Goal: Task Accomplishment & Management: Manage account settings

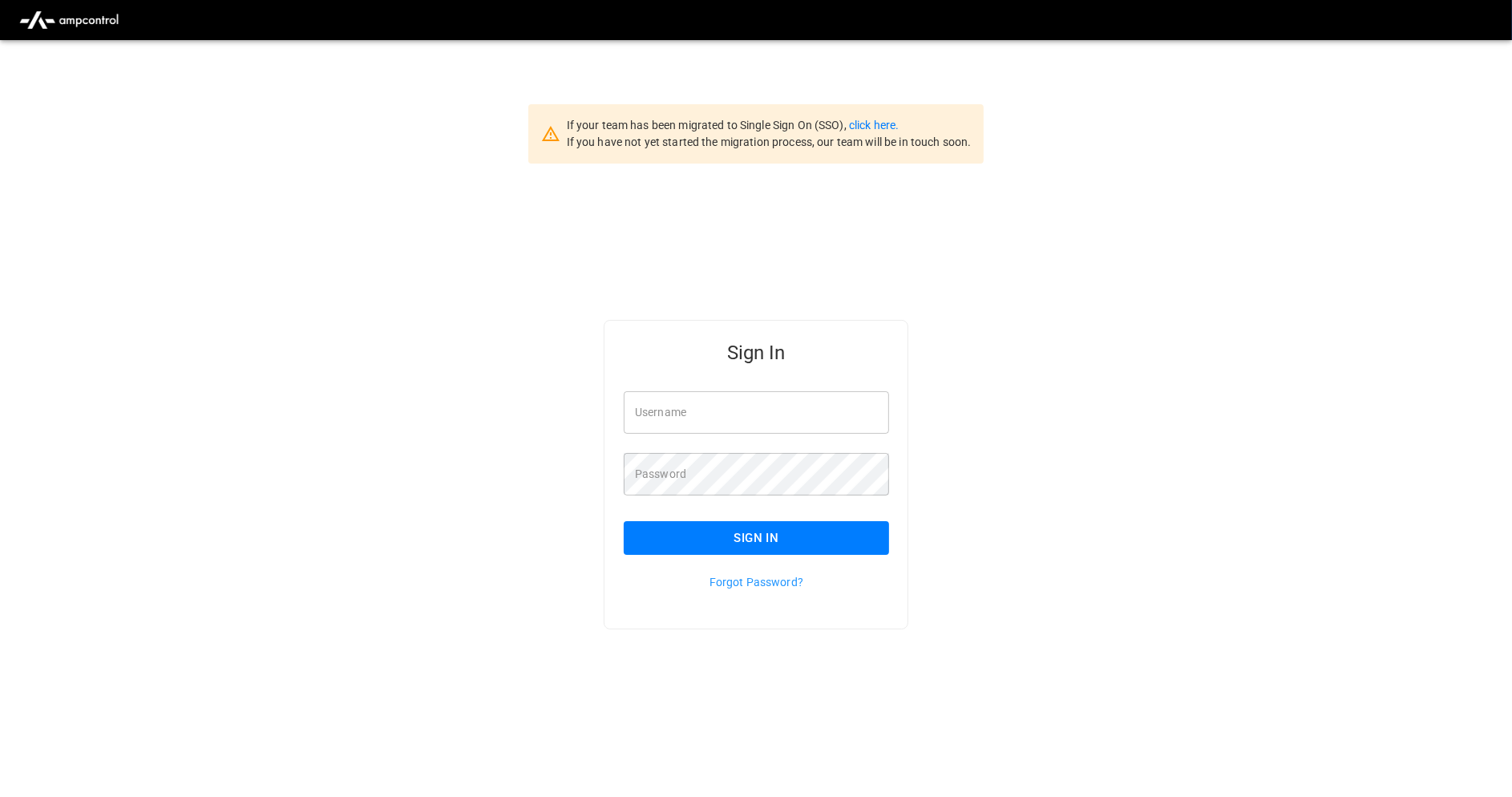
type input "**********"
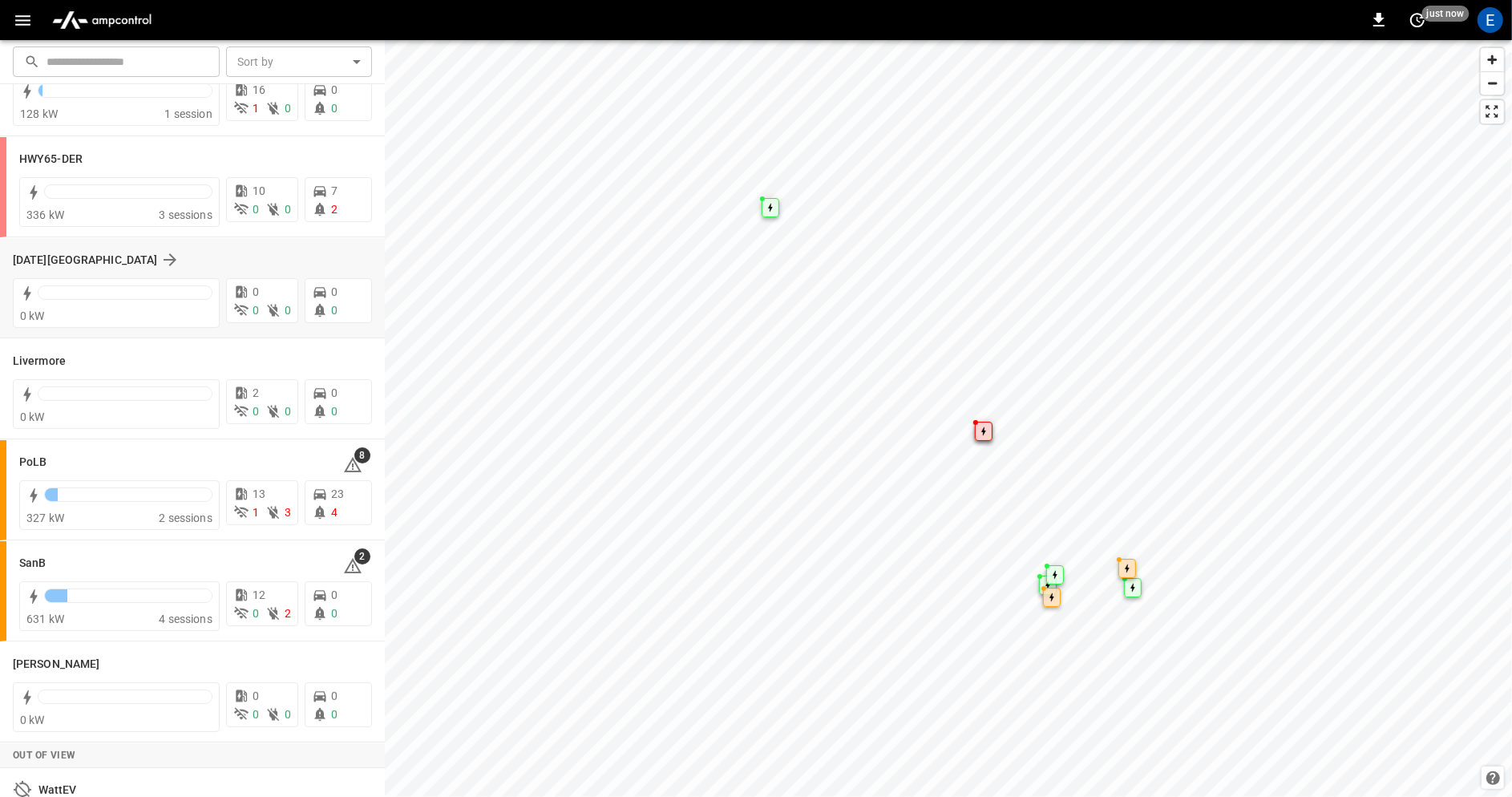
scroll to position [245, 0]
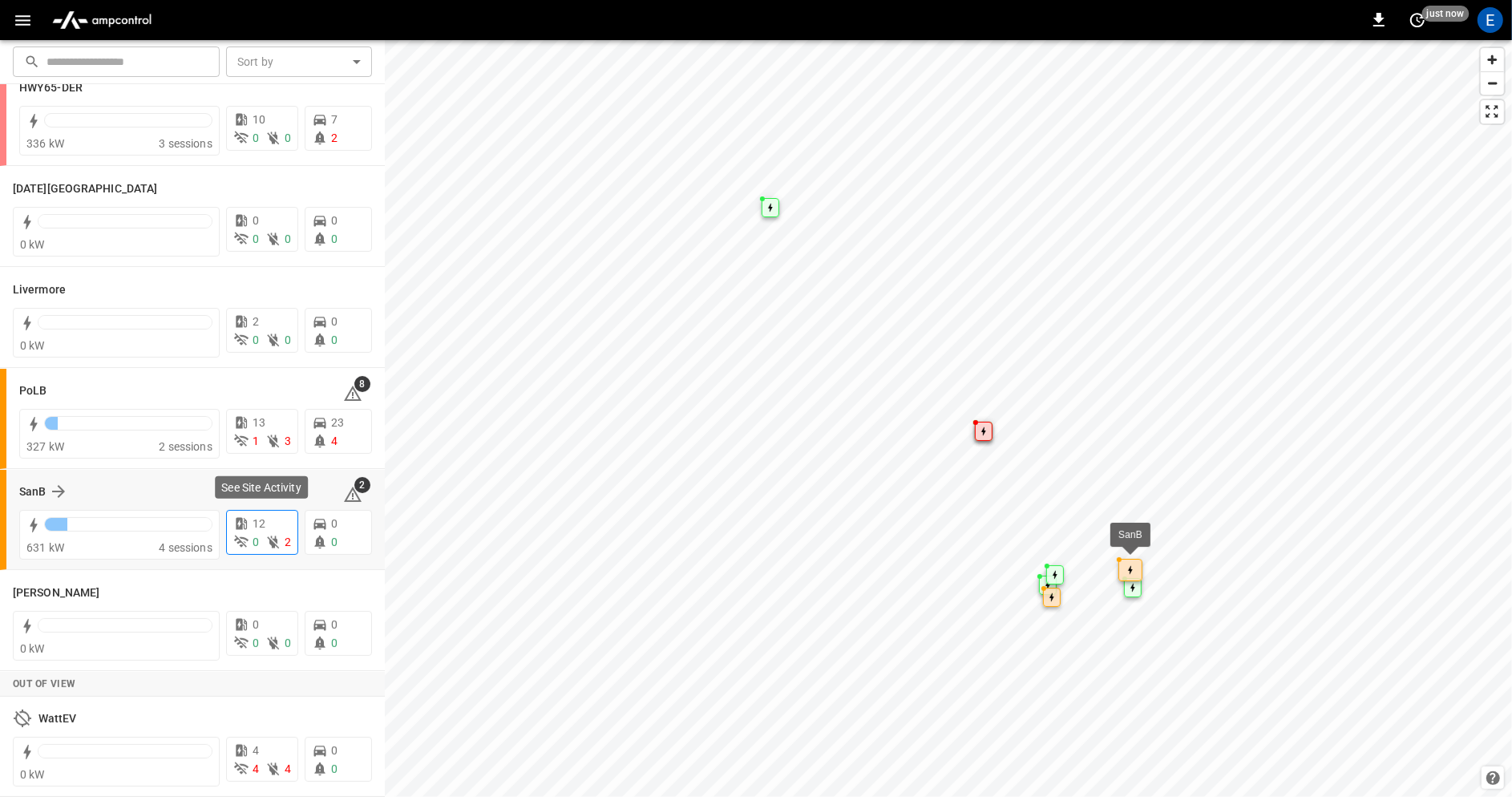
click at [263, 529] on p "12" at bounding box center [259, 524] width 13 height 17
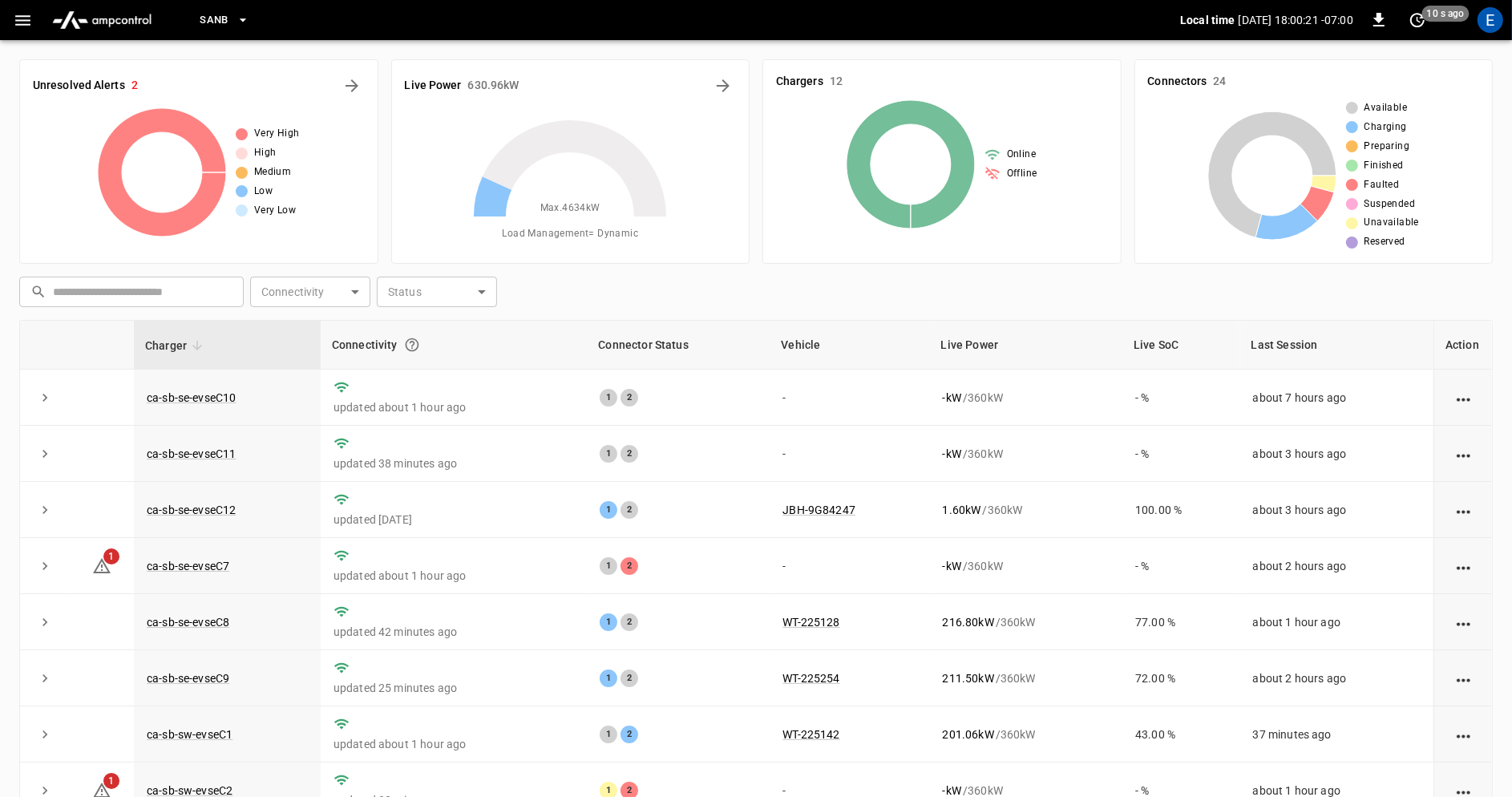
click at [236, 27] on icon "button" at bounding box center [243, 20] width 16 height 16
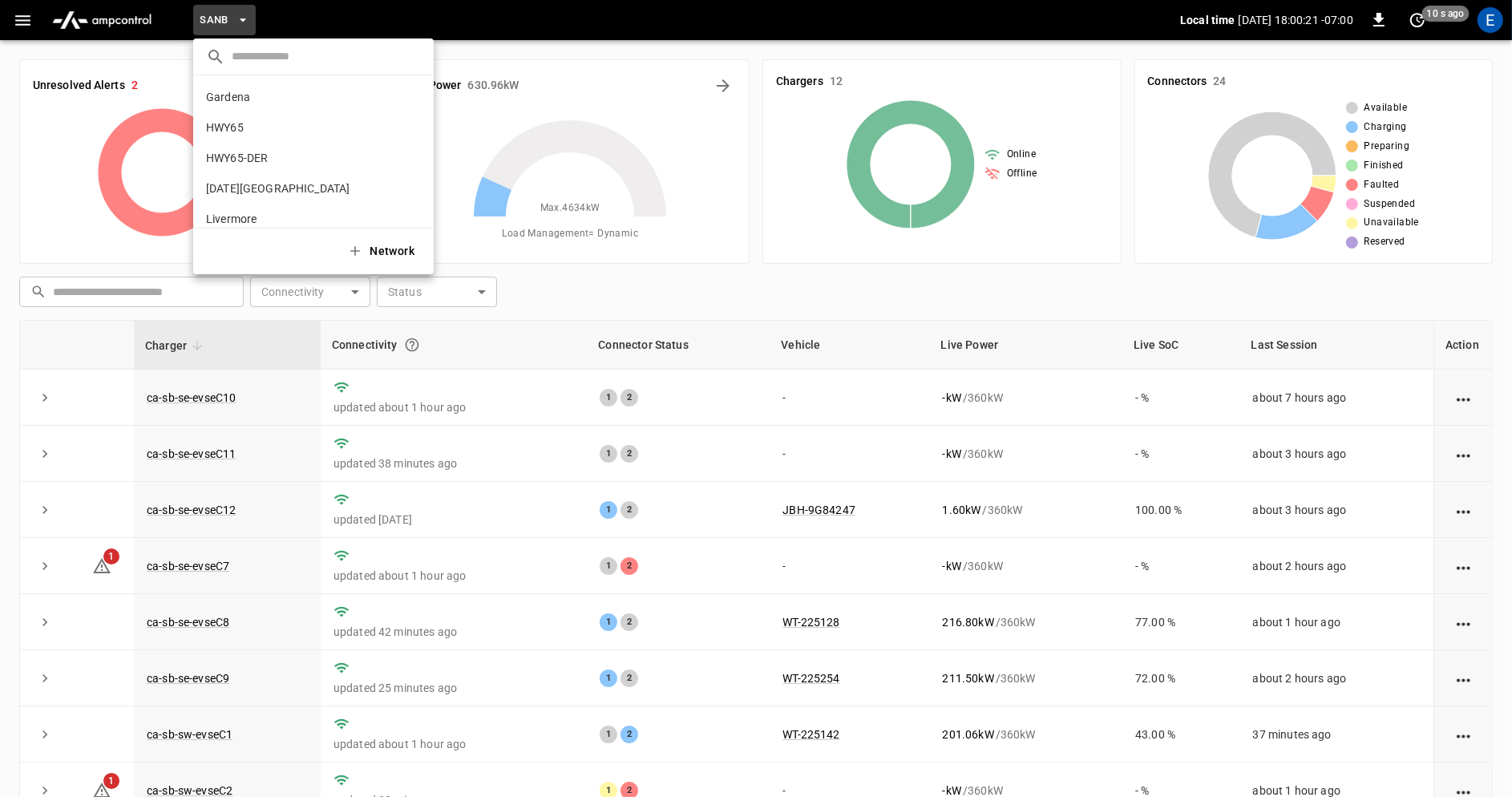
scroll to position [135, 0]
click at [308, 115] on p "PoLB" at bounding box center [284, 114] width 157 height 16
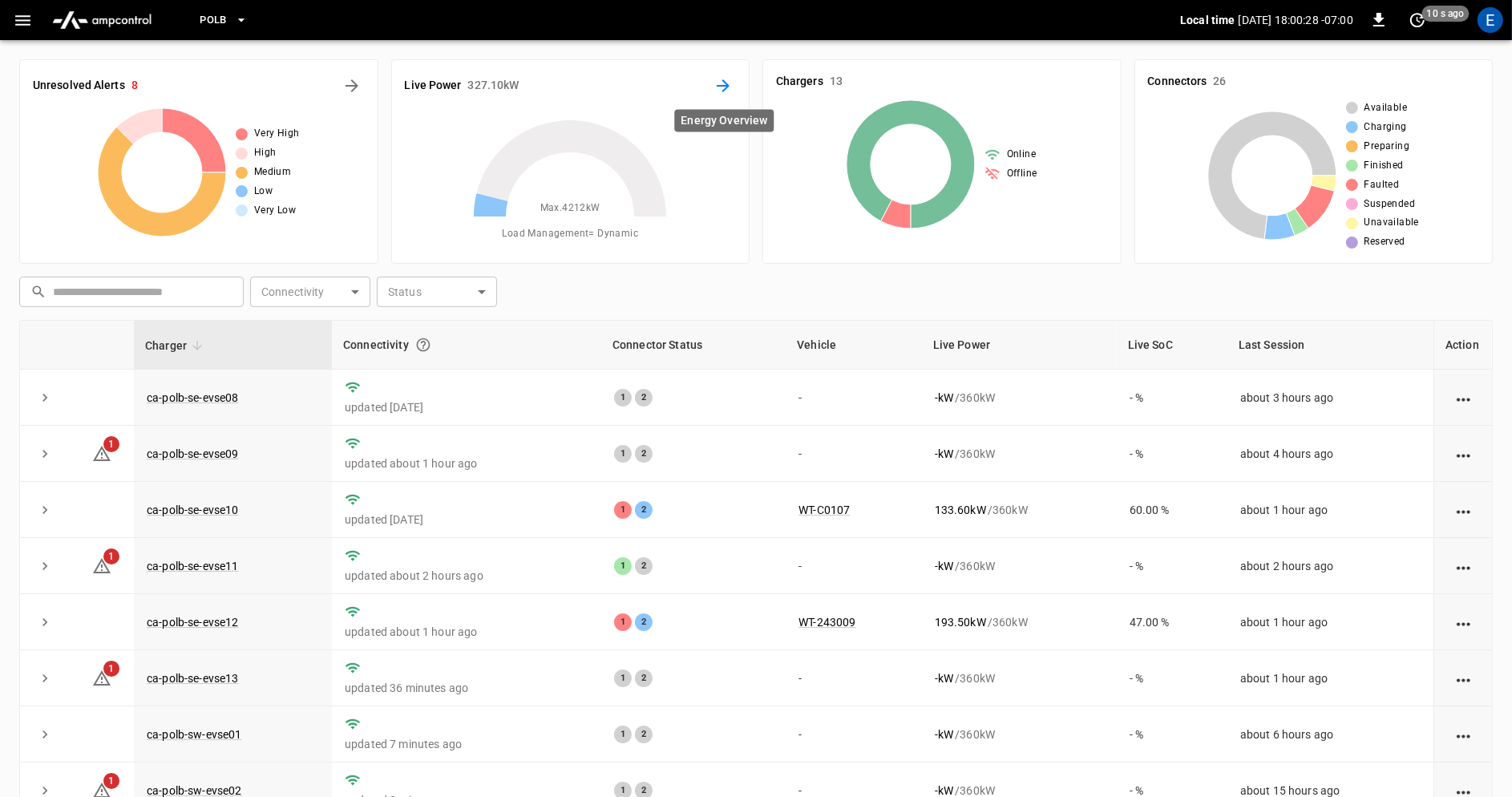
click at [722, 87] on icon "Energy Overview" at bounding box center [723, 86] width 19 height 19
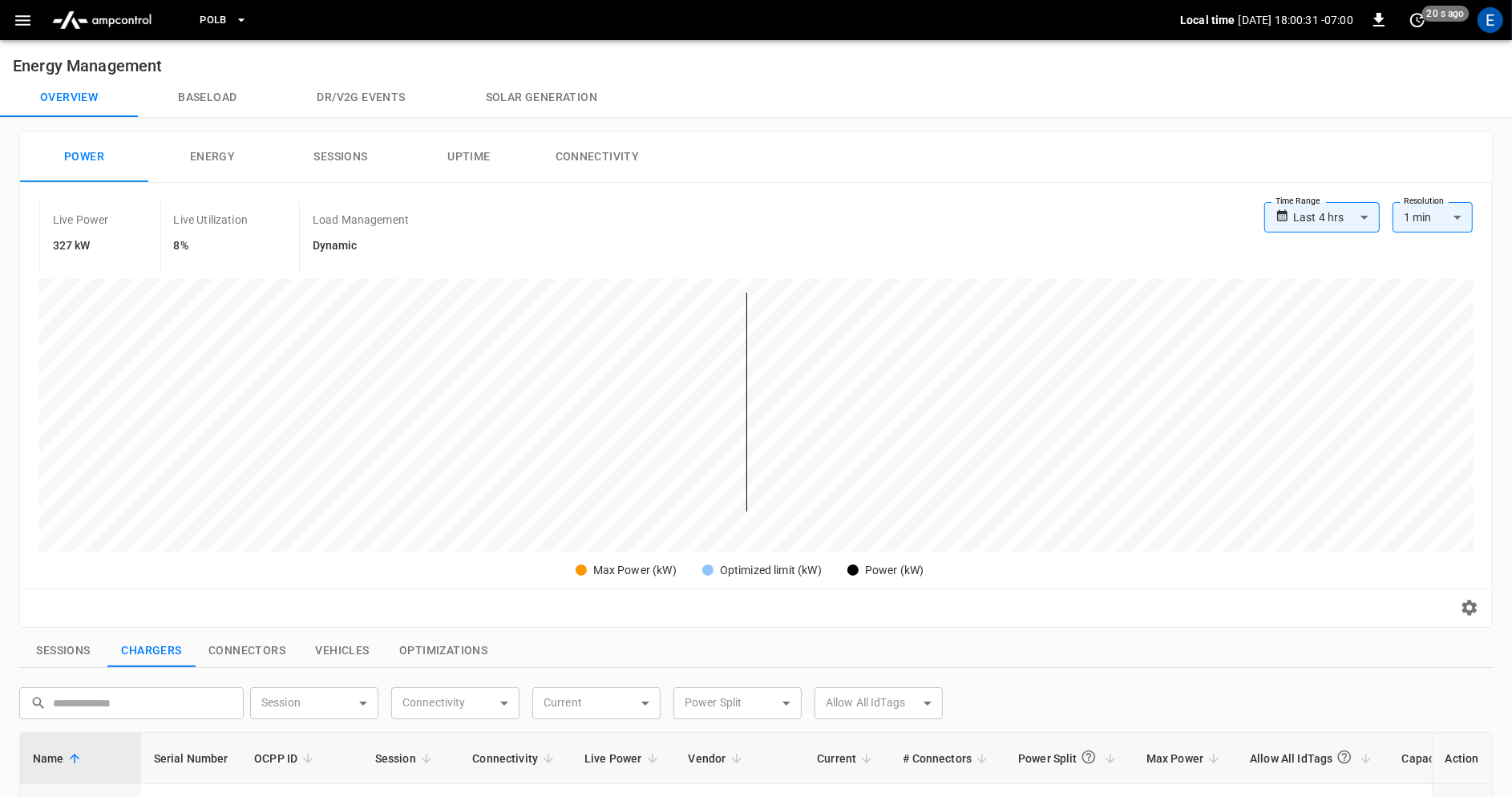
scroll to position [546, 0]
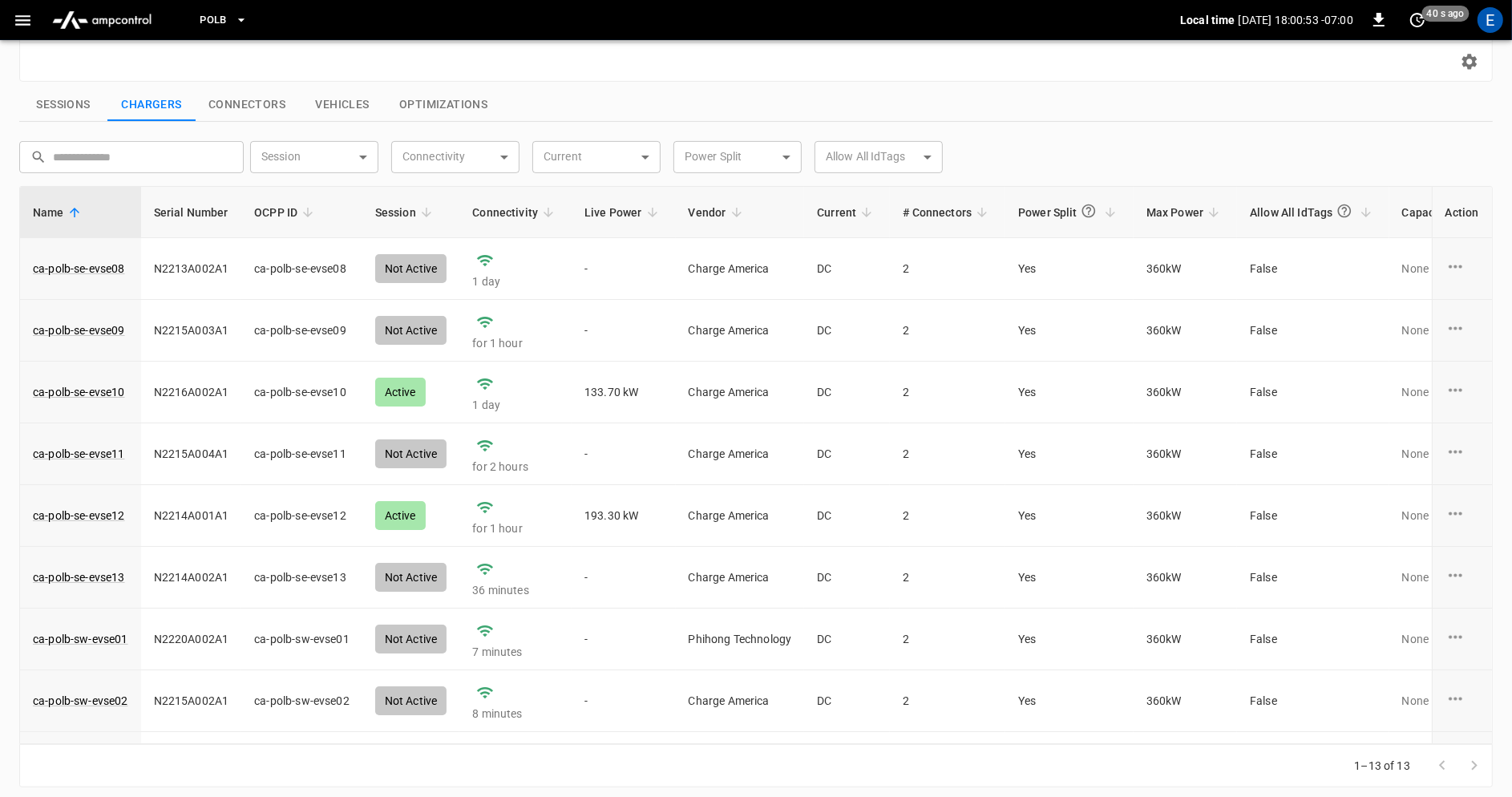
click at [238, 24] on icon "button" at bounding box center [241, 20] width 16 height 16
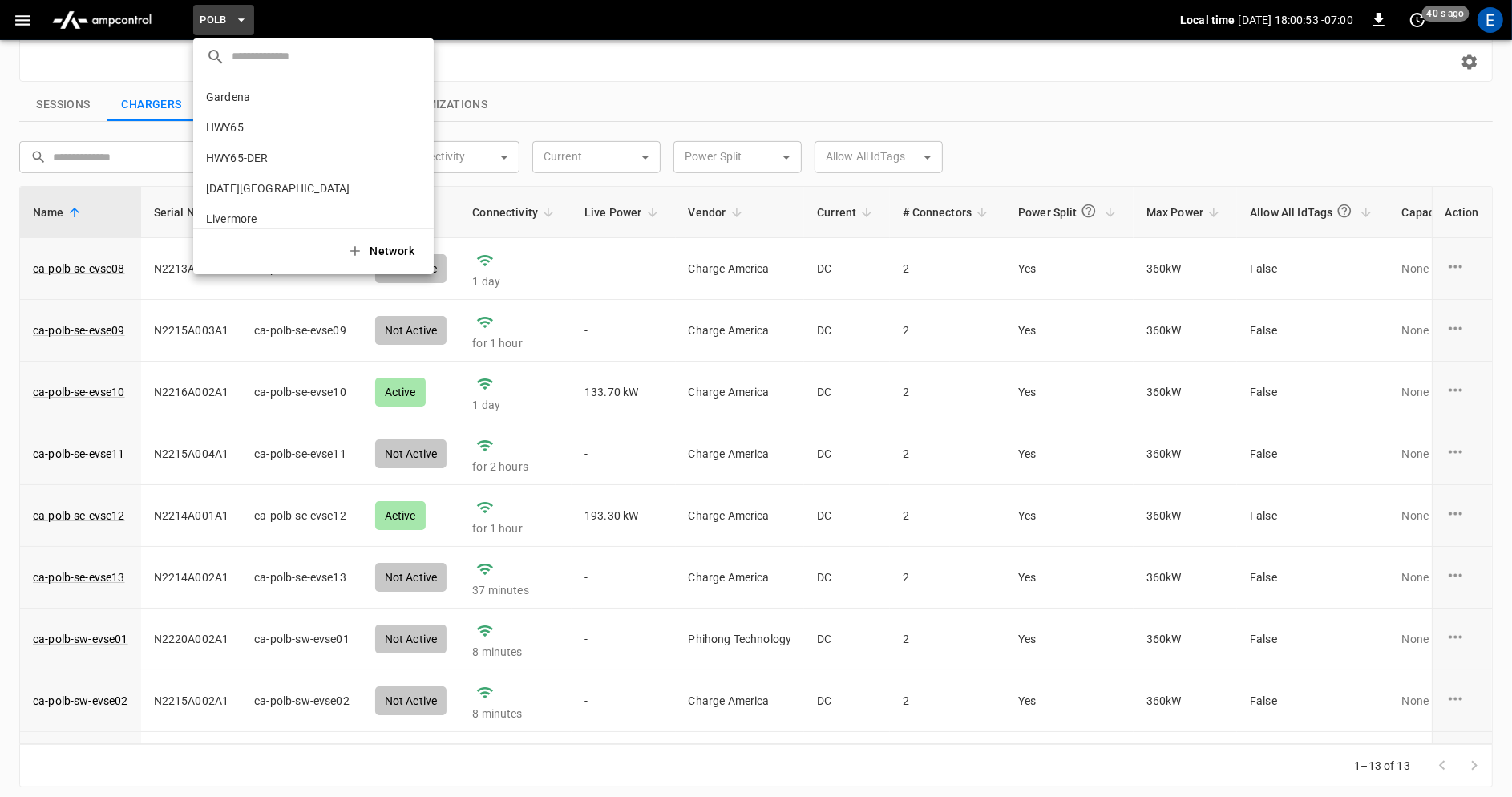
scroll to position [135, 0]
click at [286, 137] on p "SanB" at bounding box center [284, 144] width 157 height 16
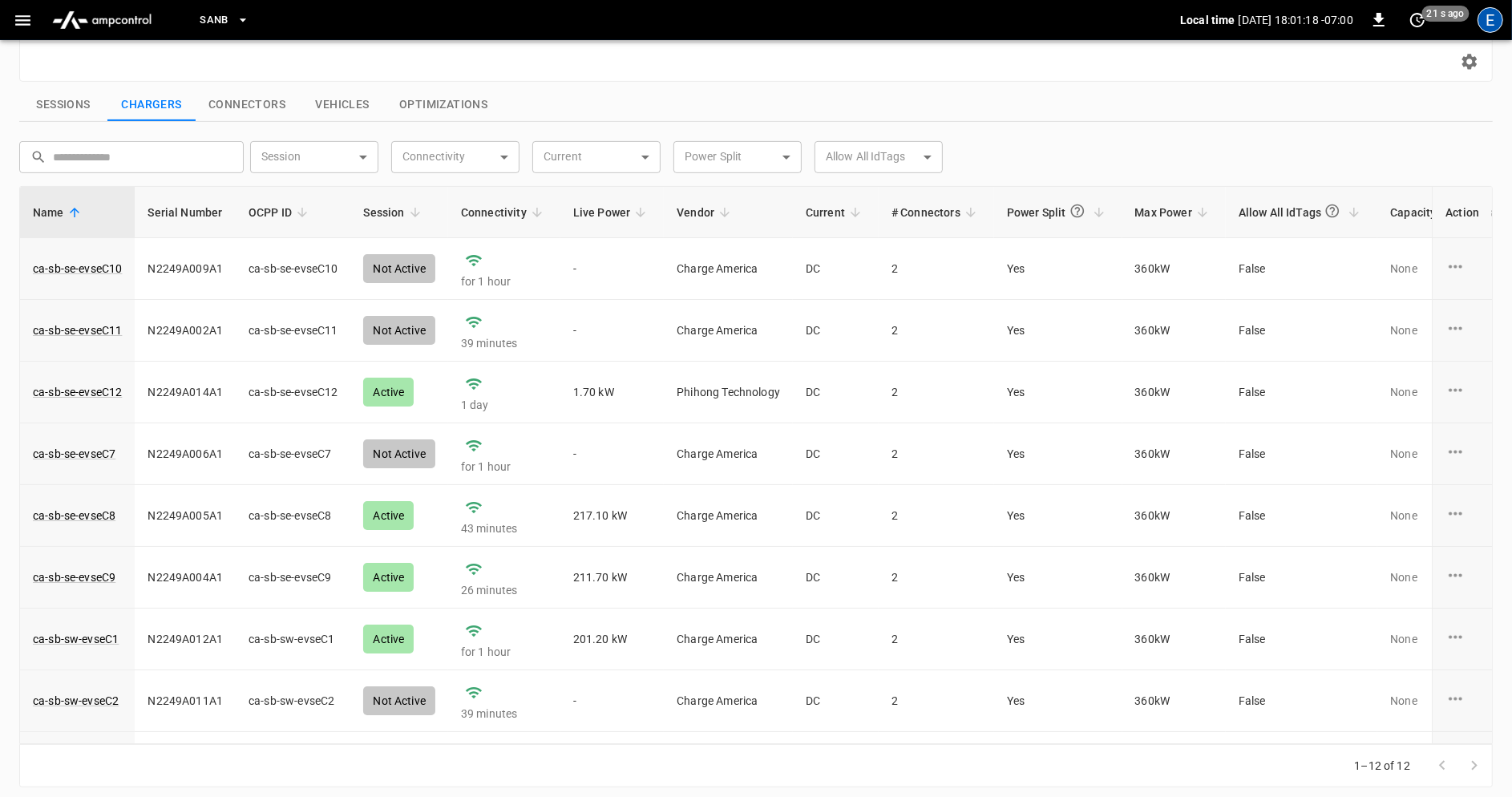
click at [1502, 19] on div "E" at bounding box center [1490, 20] width 25 height 25
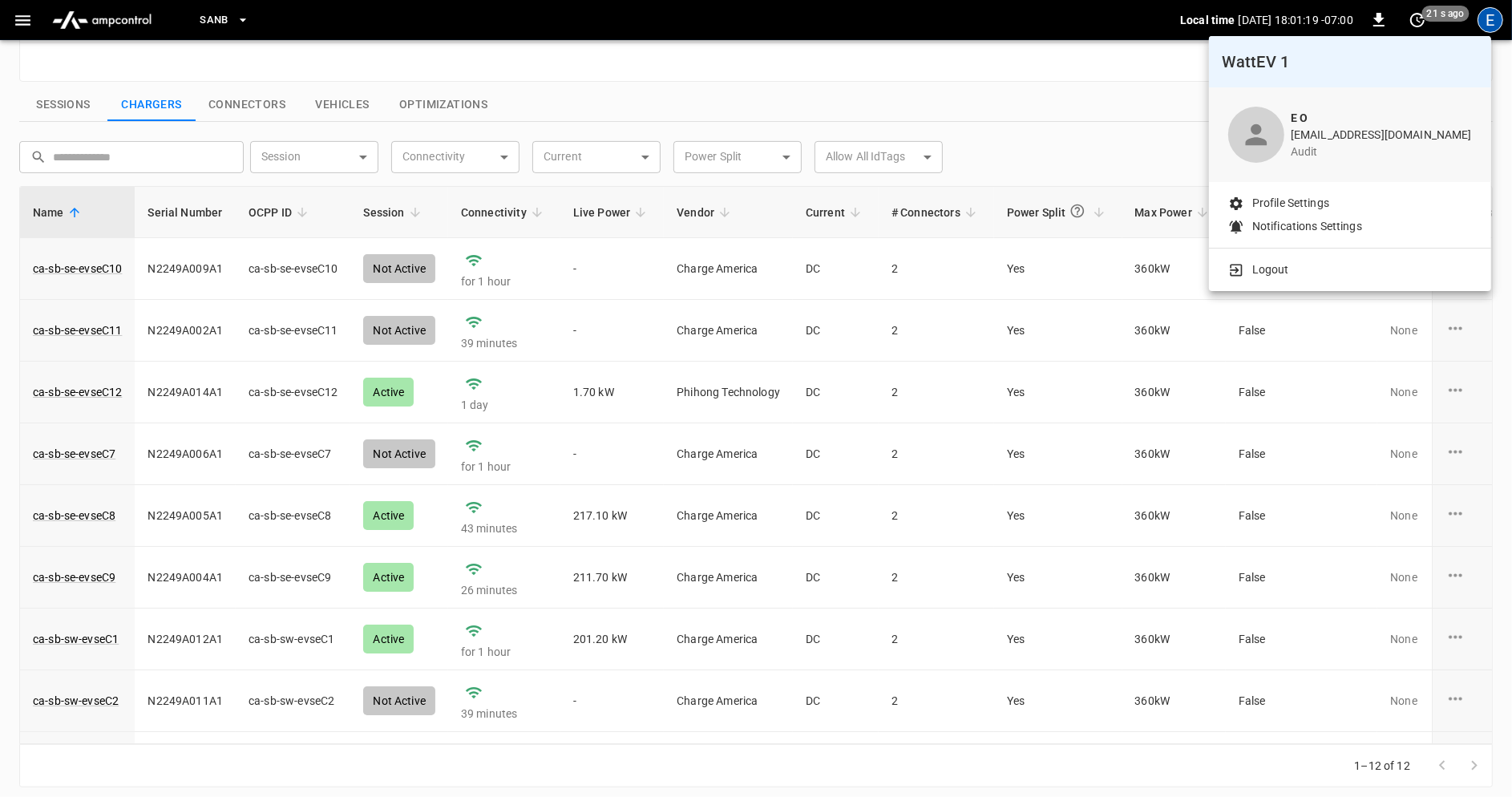
click at [1332, 276] on li "Logout" at bounding box center [1351, 270] width 244 height 17
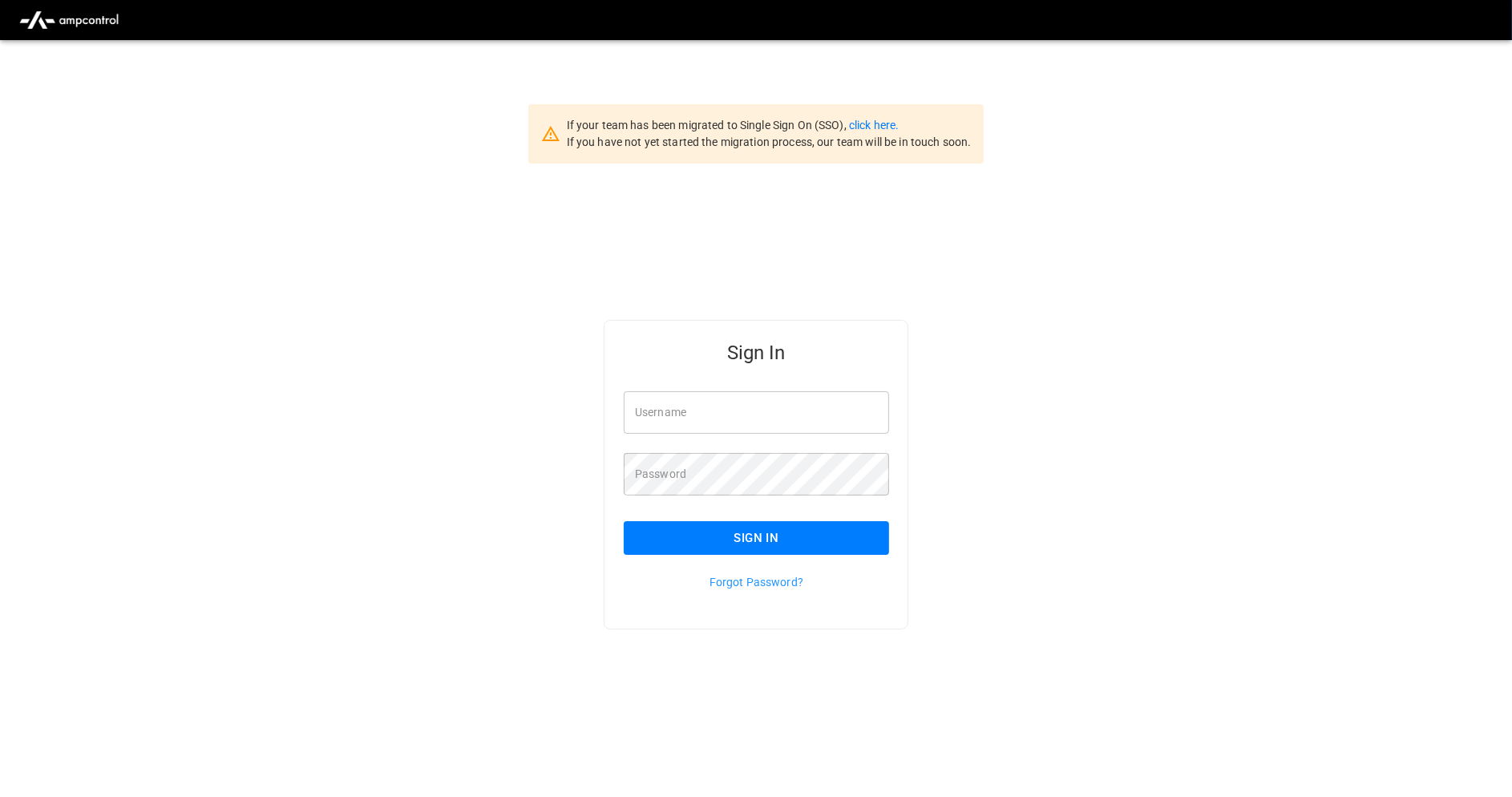
type input "**********"
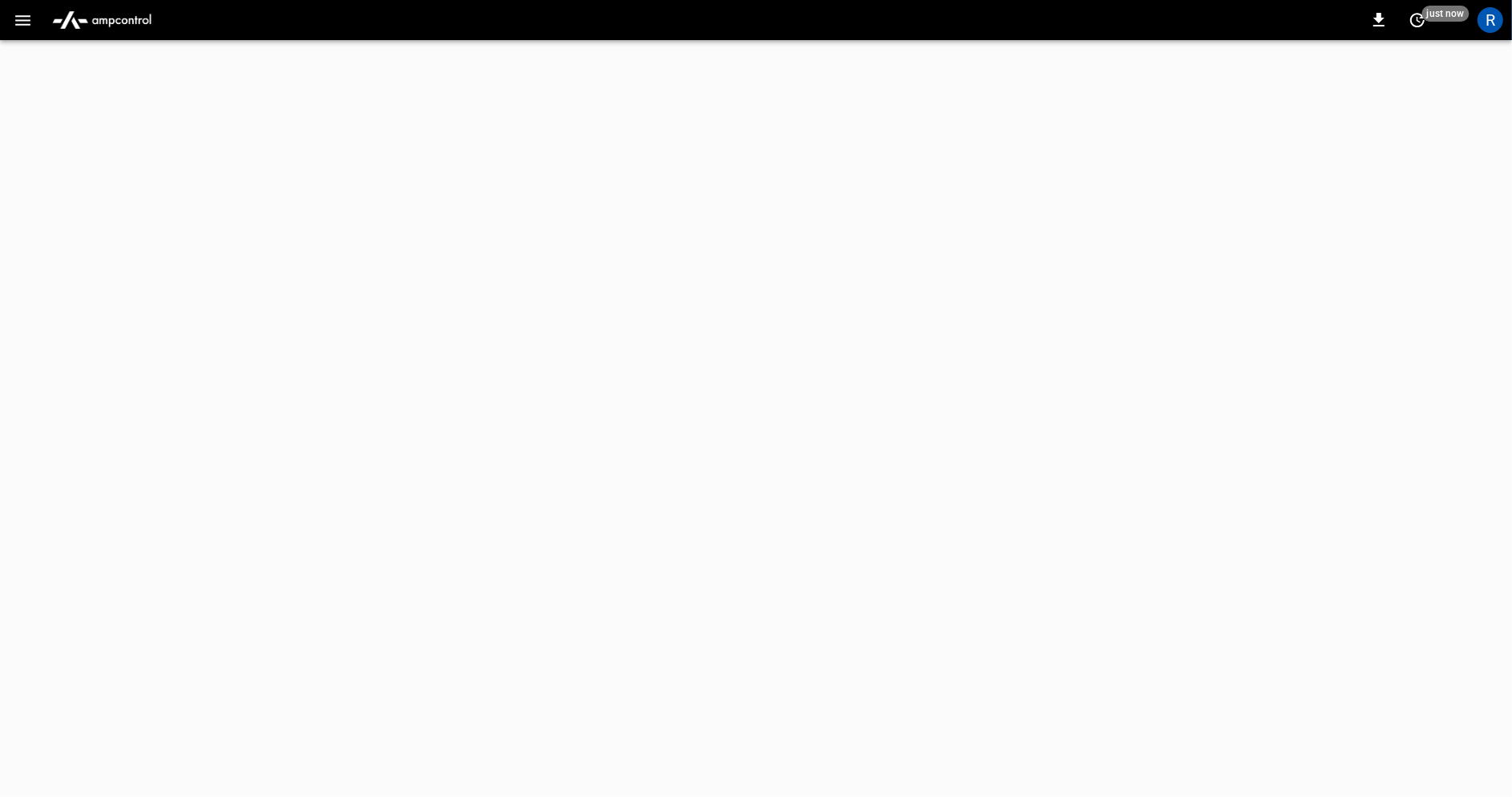
click at [25, 20] on icon "button" at bounding box center [23, 20] width 15 height 10
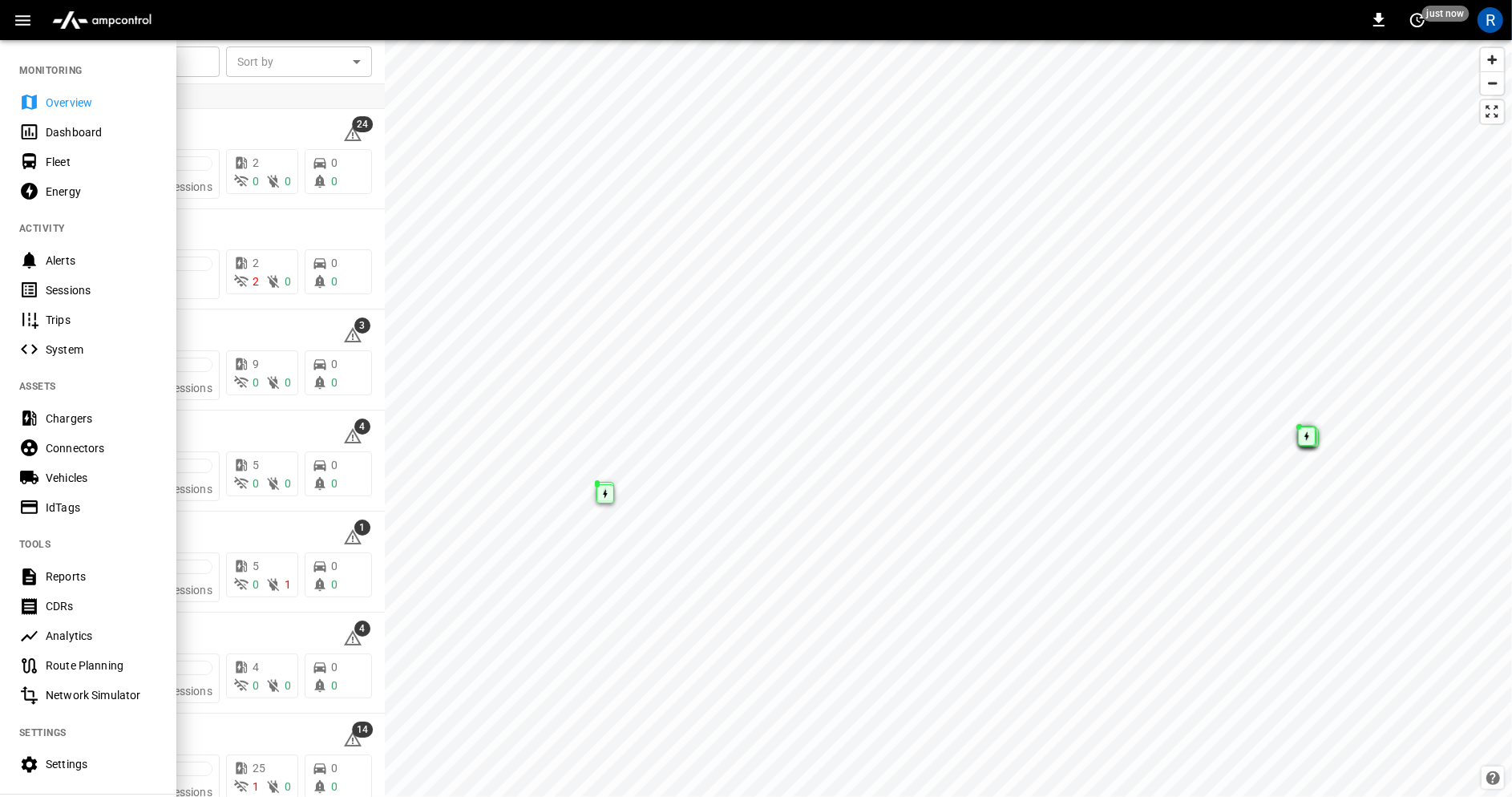
click at [532, 257] on div at bounding box center [756, 398] width 1512 height 797
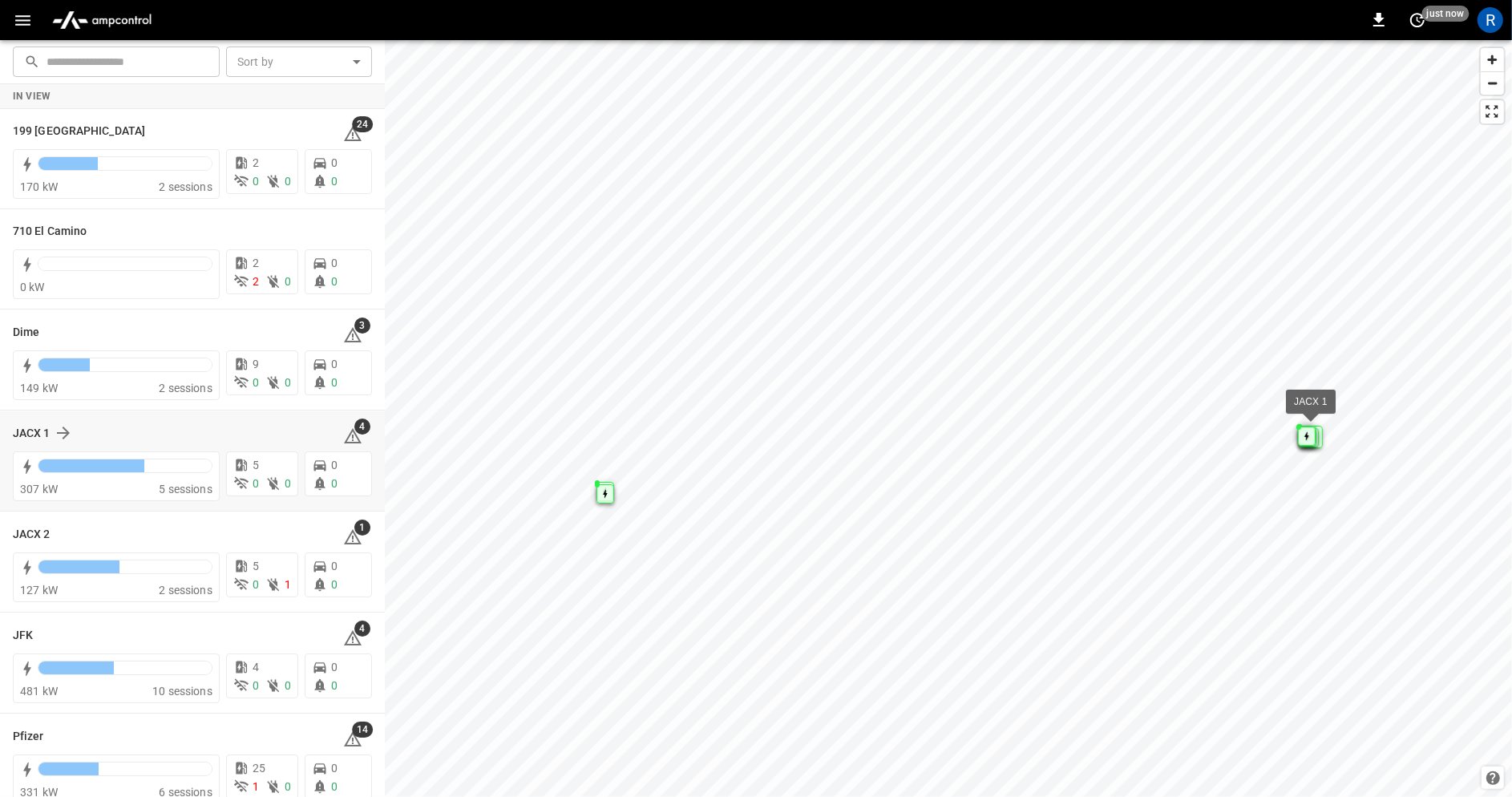
scroll to position [120, 0]
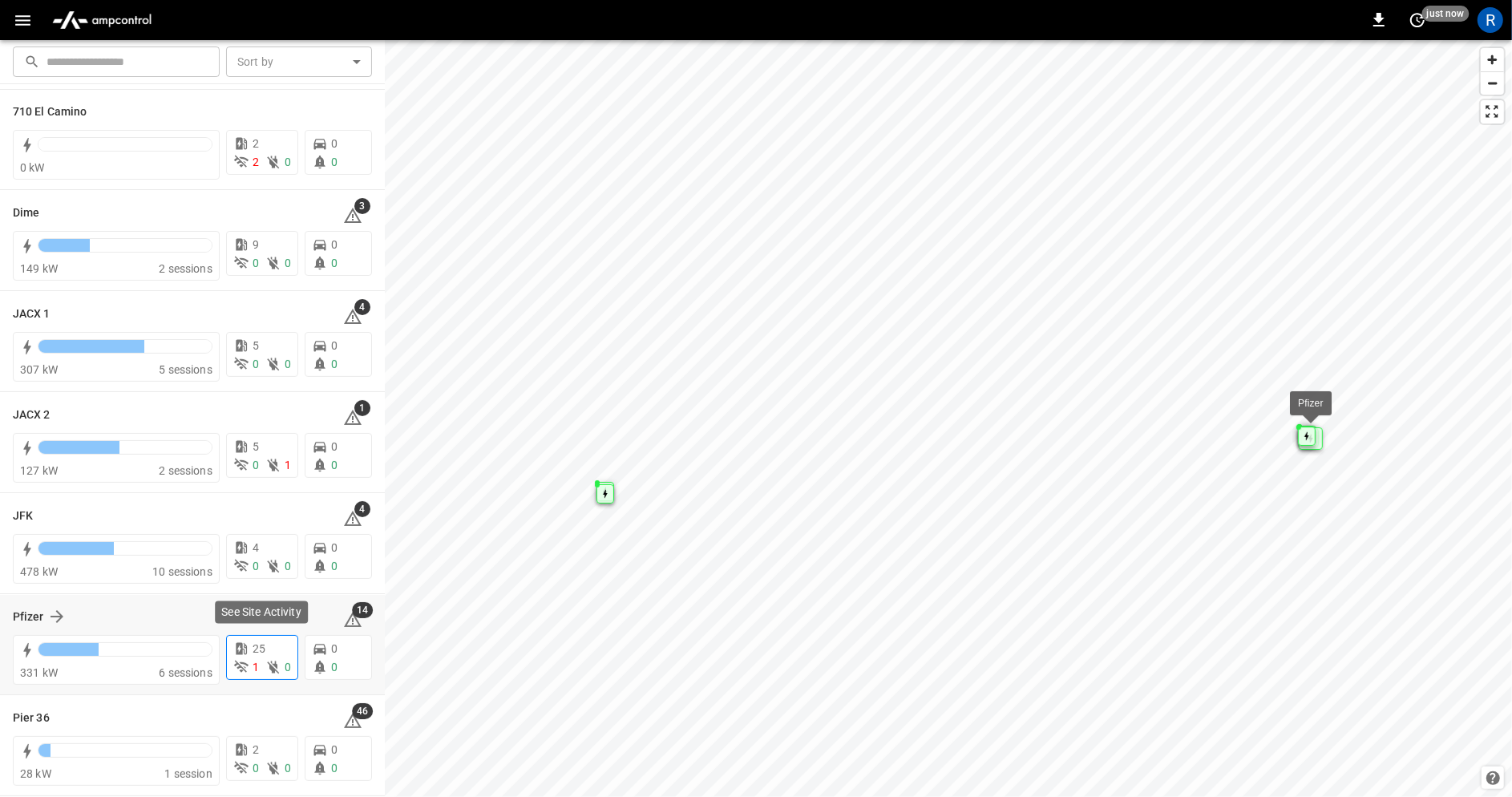
click at [266, 656] on div "25 1 0" at bounding box center [262, 658] width 72 height 45
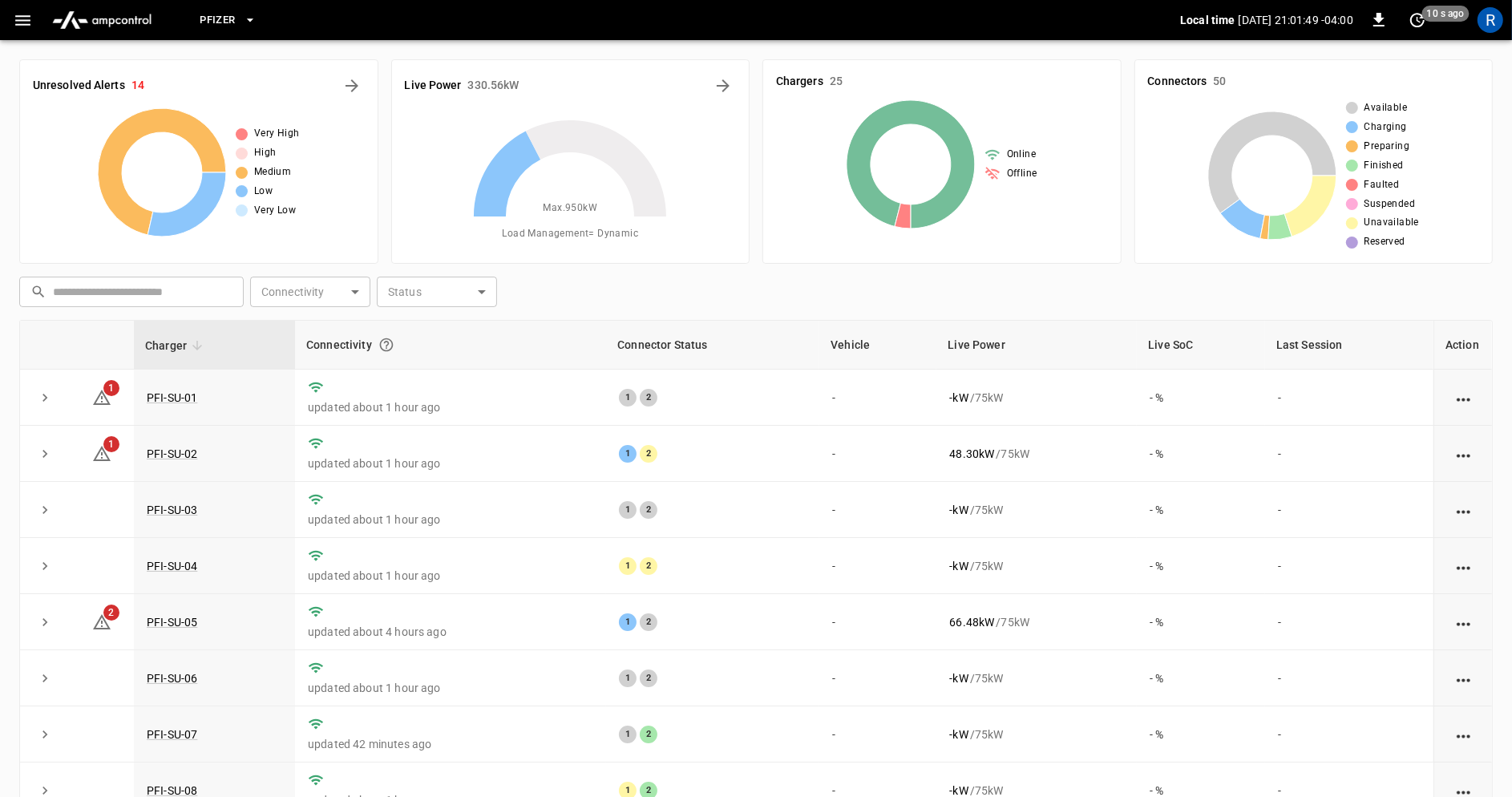
click at [246, 12] on icon "button" at bounding box center [249, 20] width 16 height 16
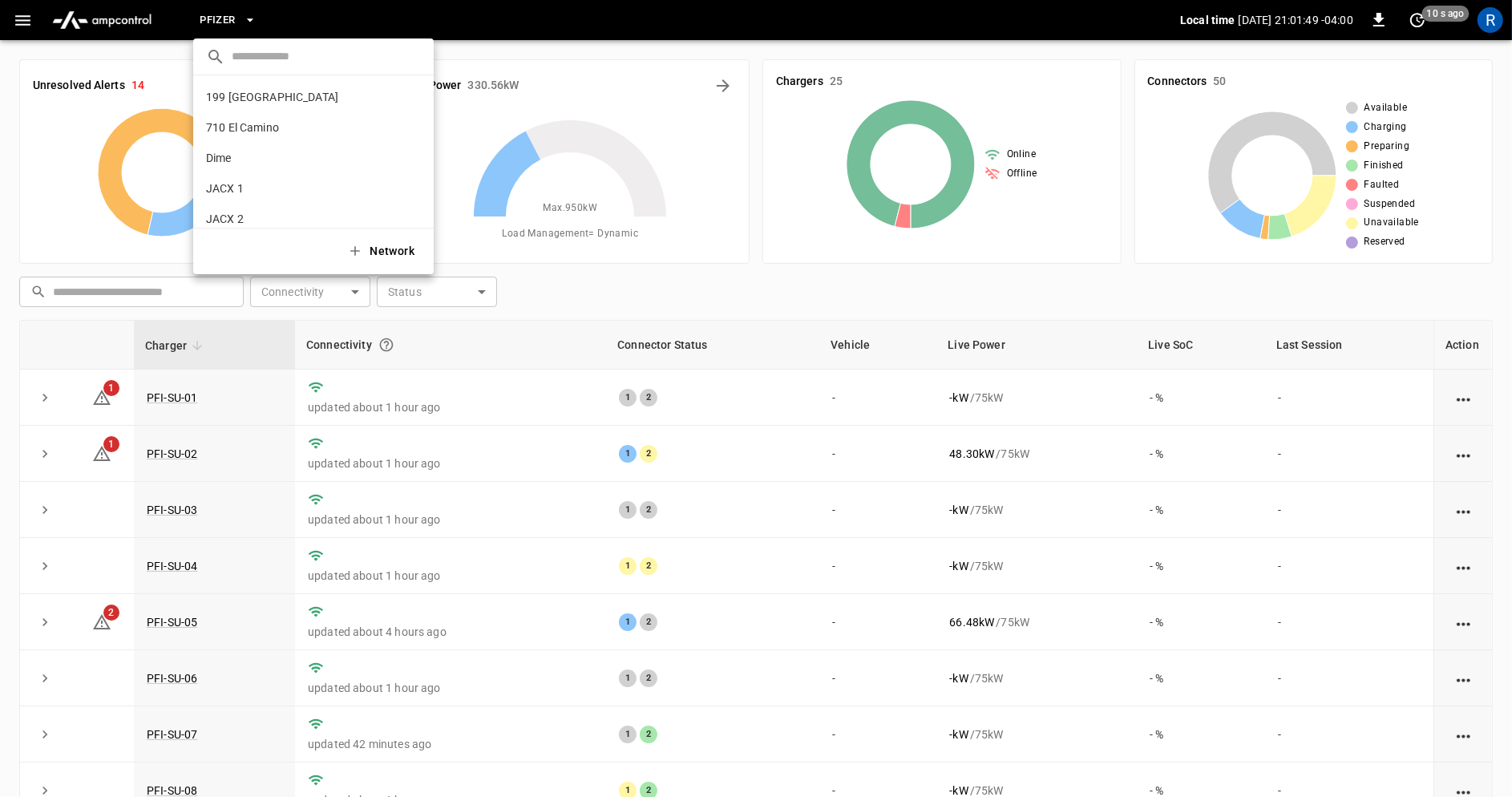
scroll to position [104, 0]
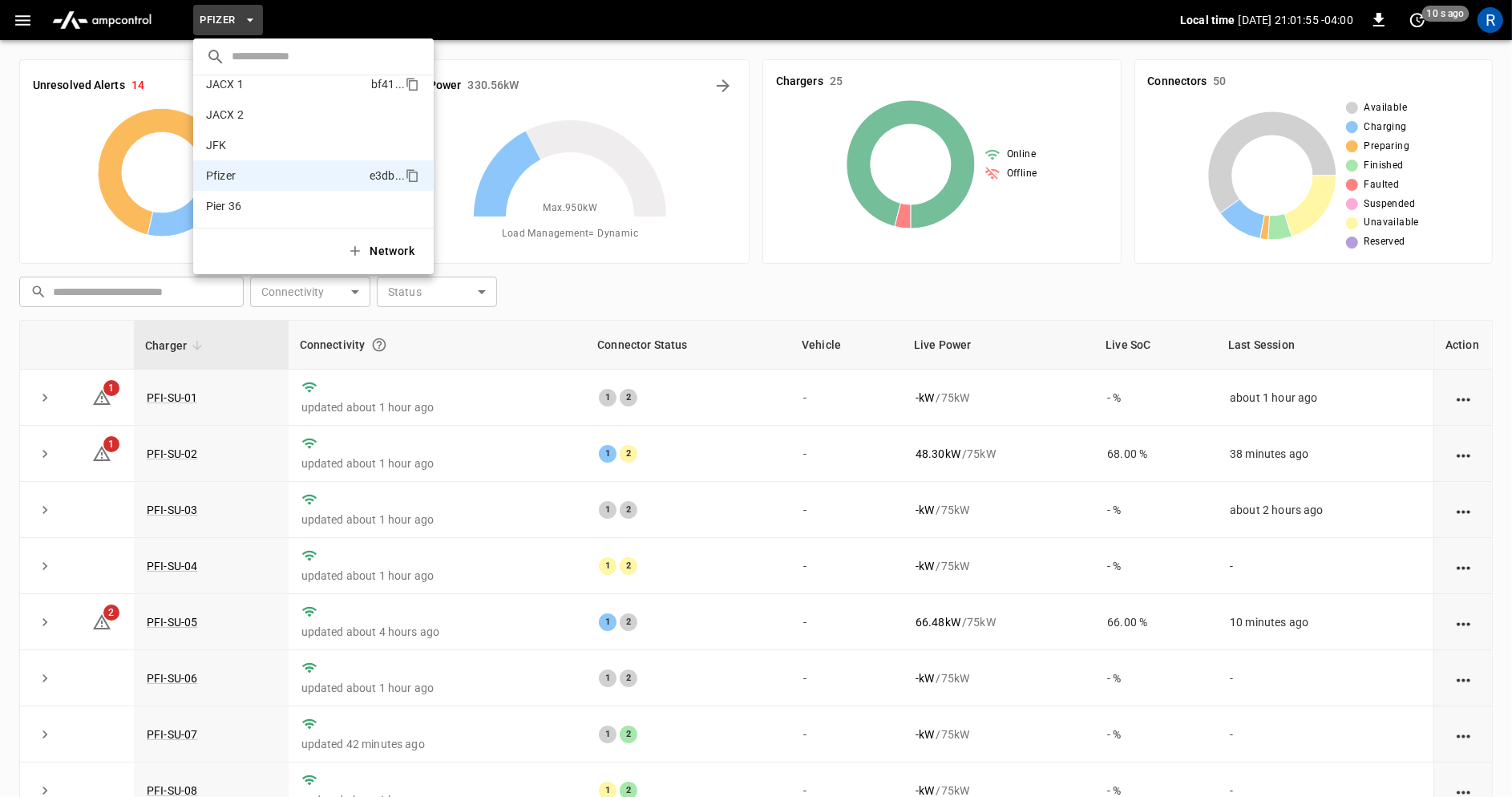
click at [276, 82] on p "JACX 1" at bounding box center [285, 84] width 159 height 16
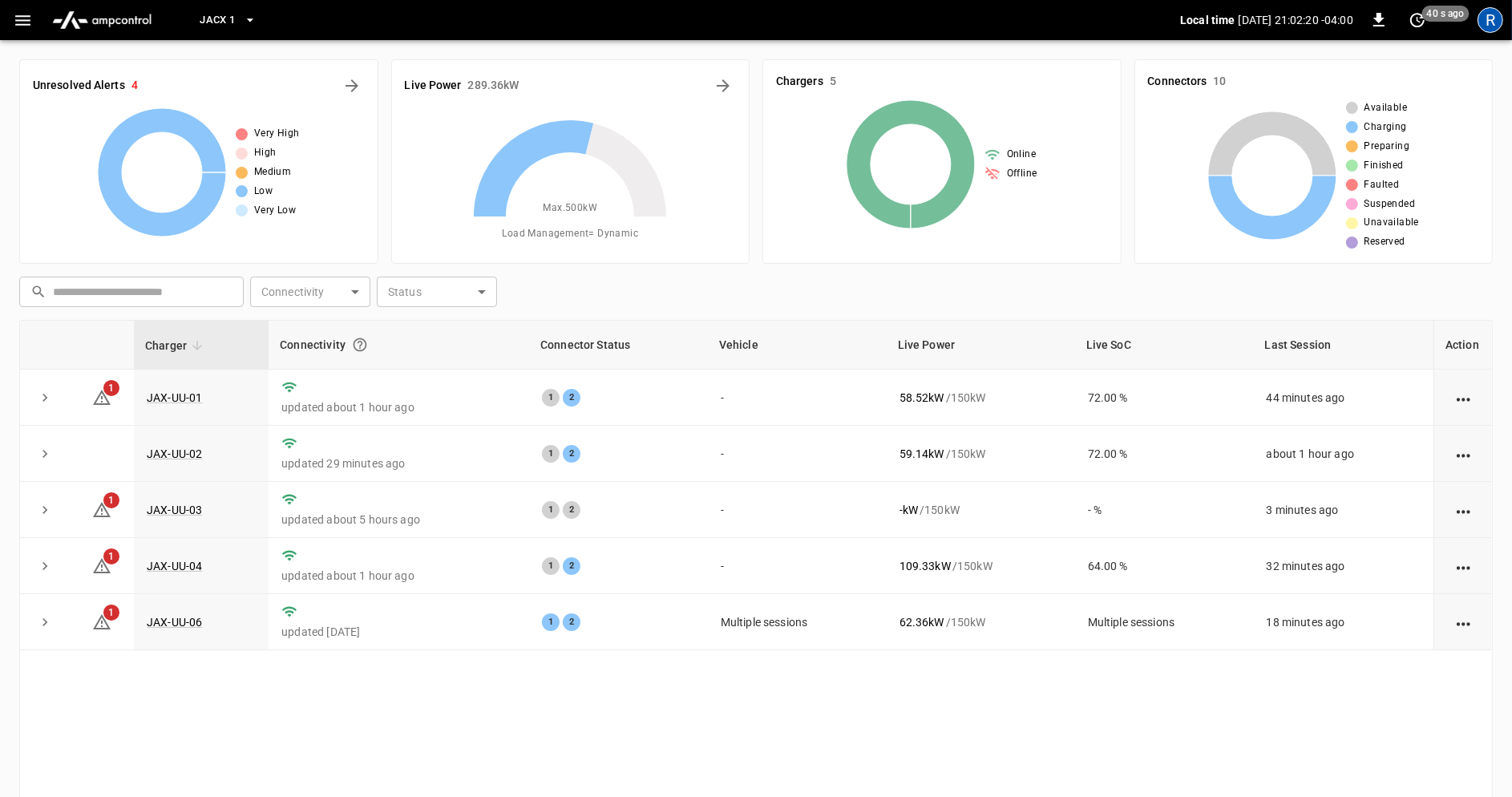
click at [1494, 21] on div "R" at bounding box center [1490, 20] width 25 height 25
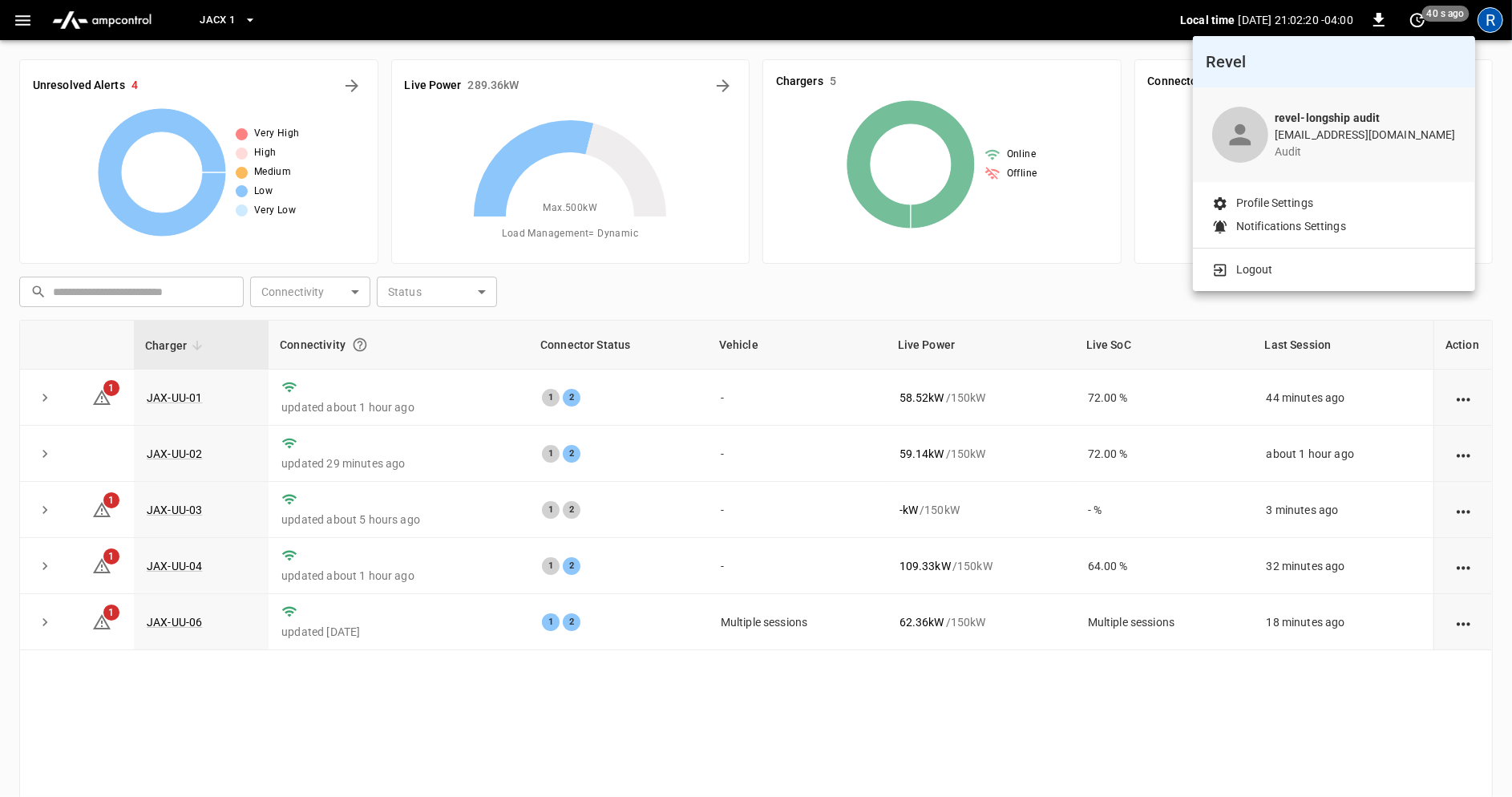
click at [1310, 271] on li "Logout" at bounding box center [1334, 270] width 244 height 17
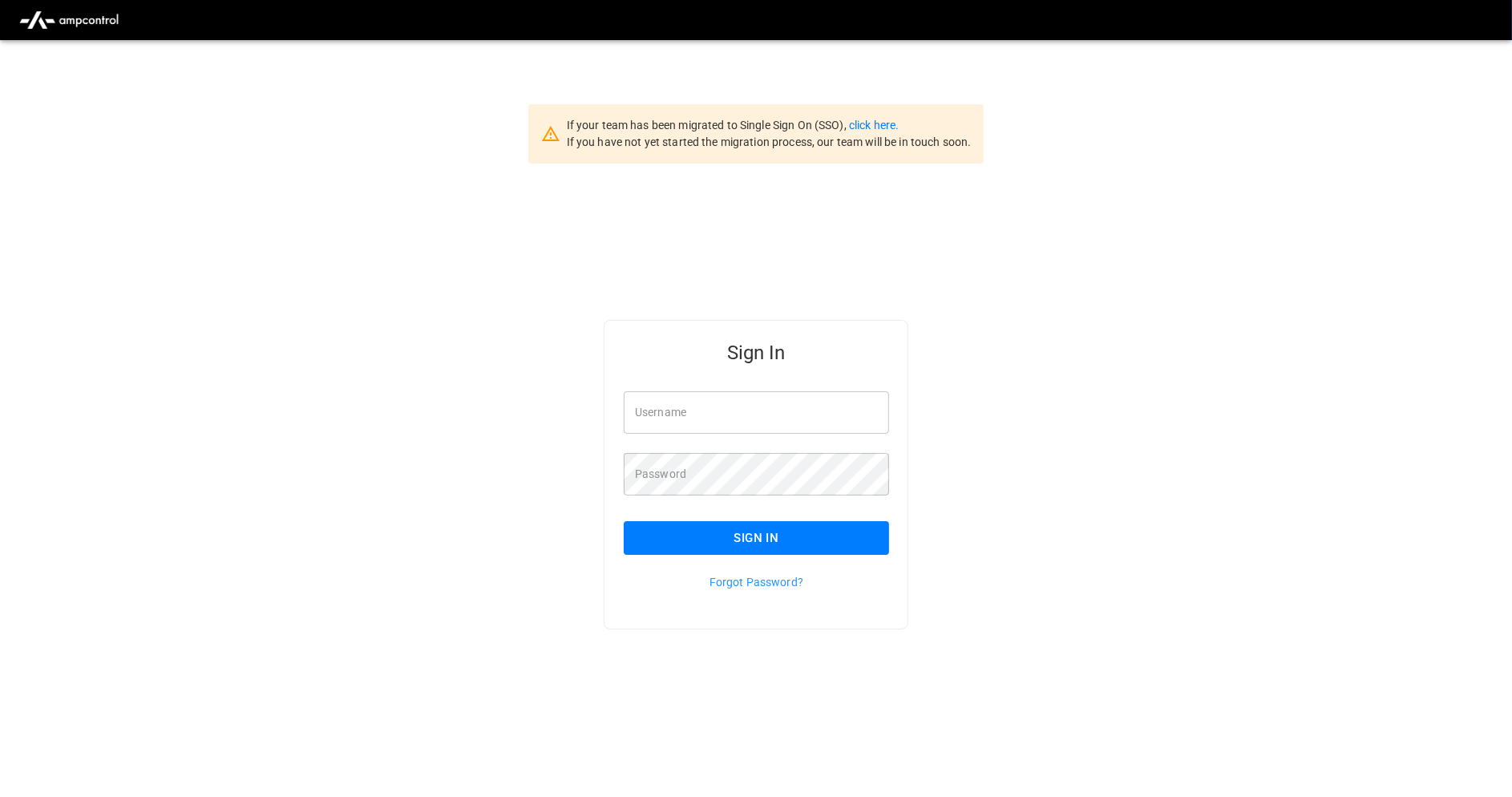
type input "**********"
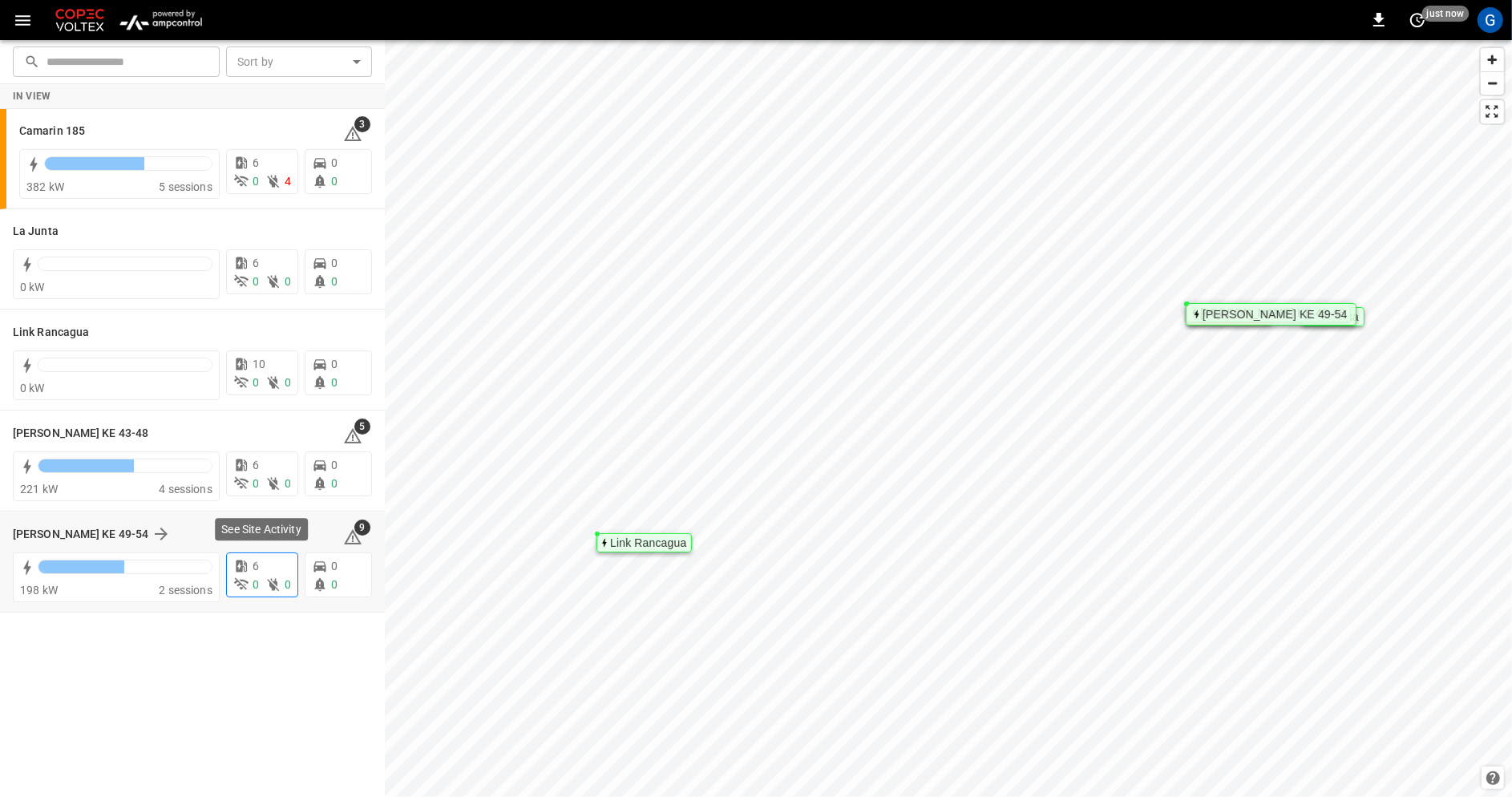
click at [271, 571] on div "6" at bounding box center [262, 567] width 58 height 17
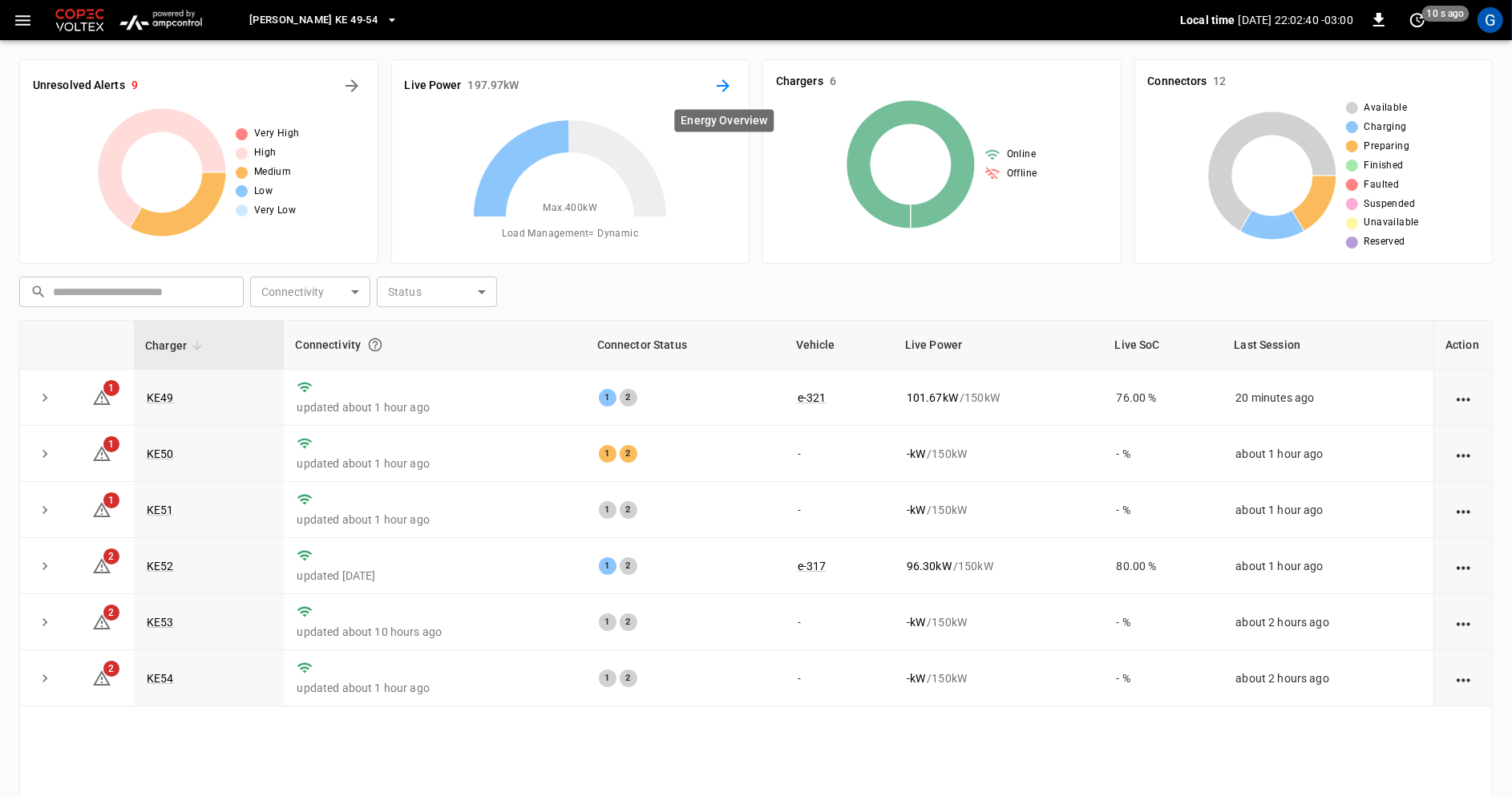
click at [724, 88] on icon "Energy Overview" at bounding box center [723, 86] width 19 height 19
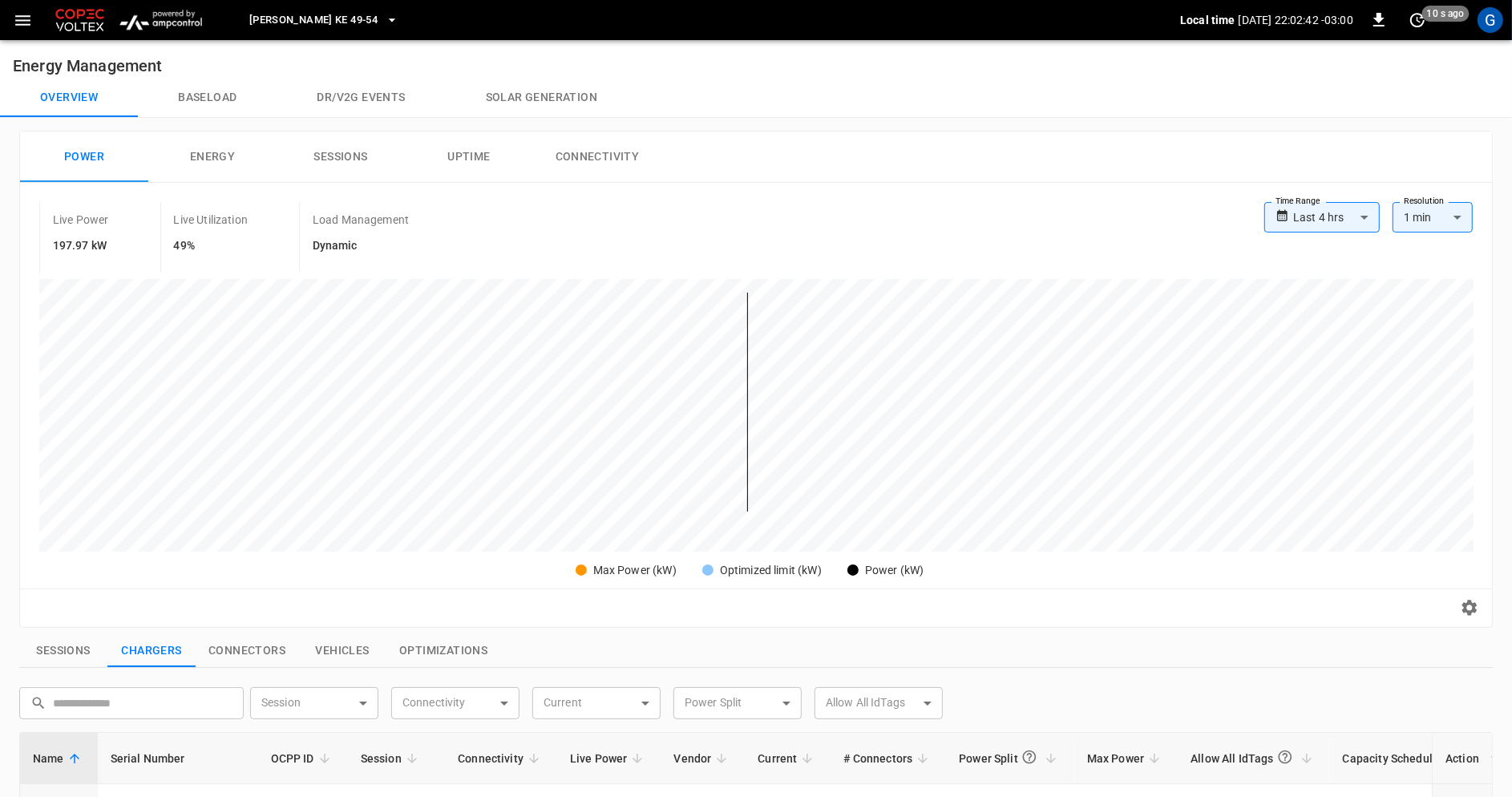
click at [26, 32] on button "button" at bounding box center [23, 20] width 33 height 29
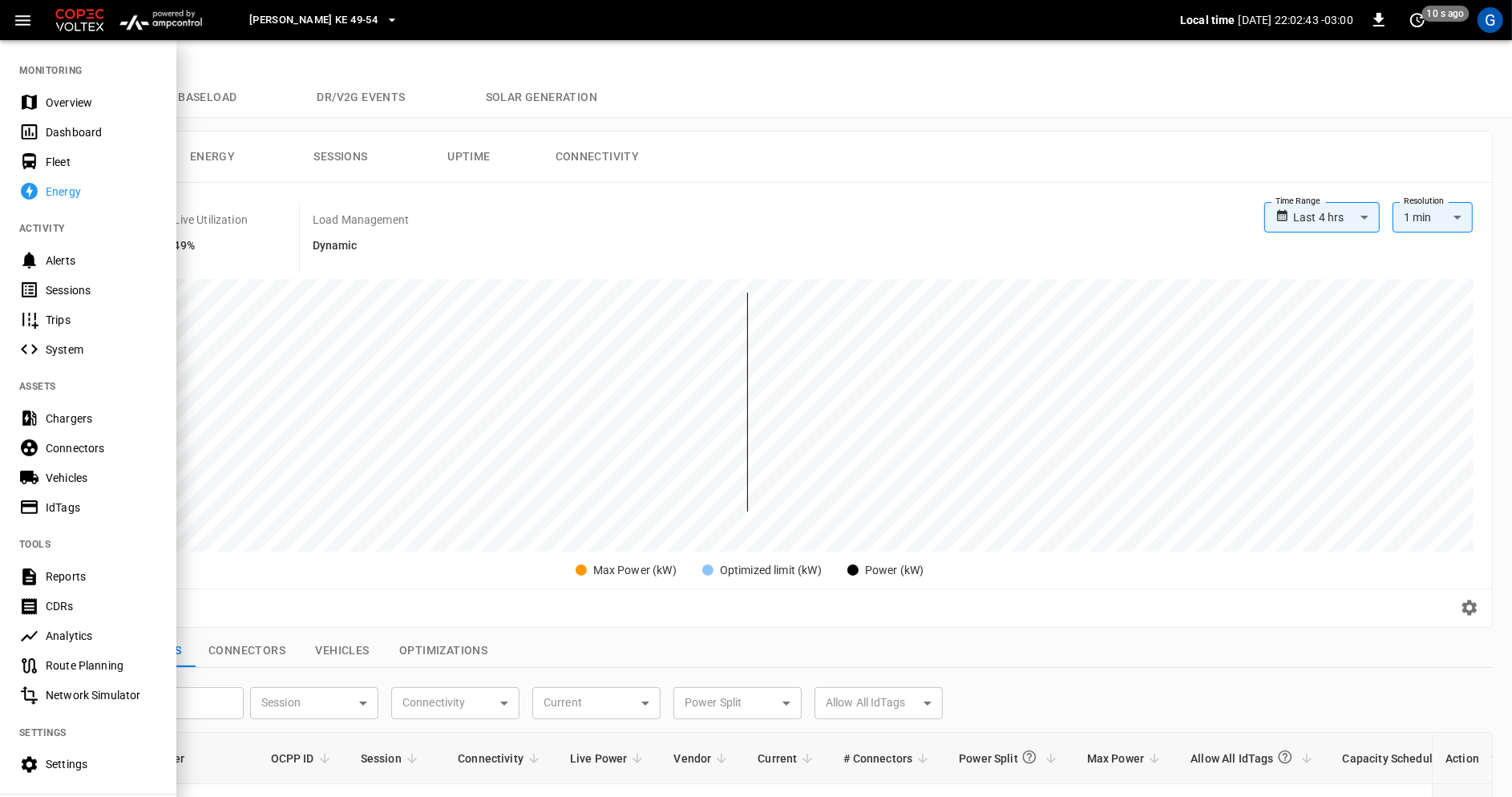
click at [428, 240] on div at bounding box center [756, 398] width 1512 height 797
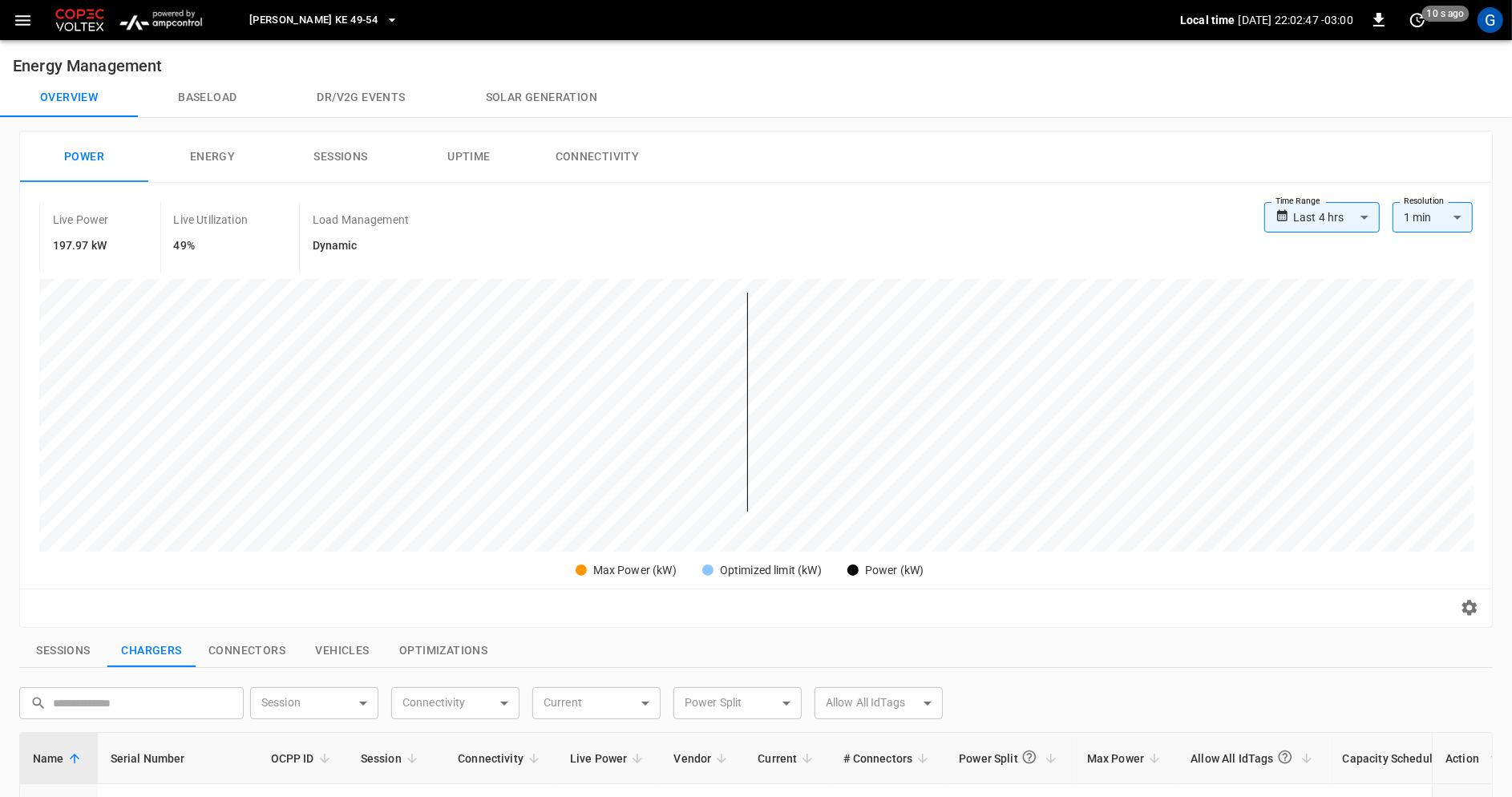
click at [333, 19] on span "[PERSON_NAME] KE 49-54" at bounding box center [314, 21] width 128 height 19
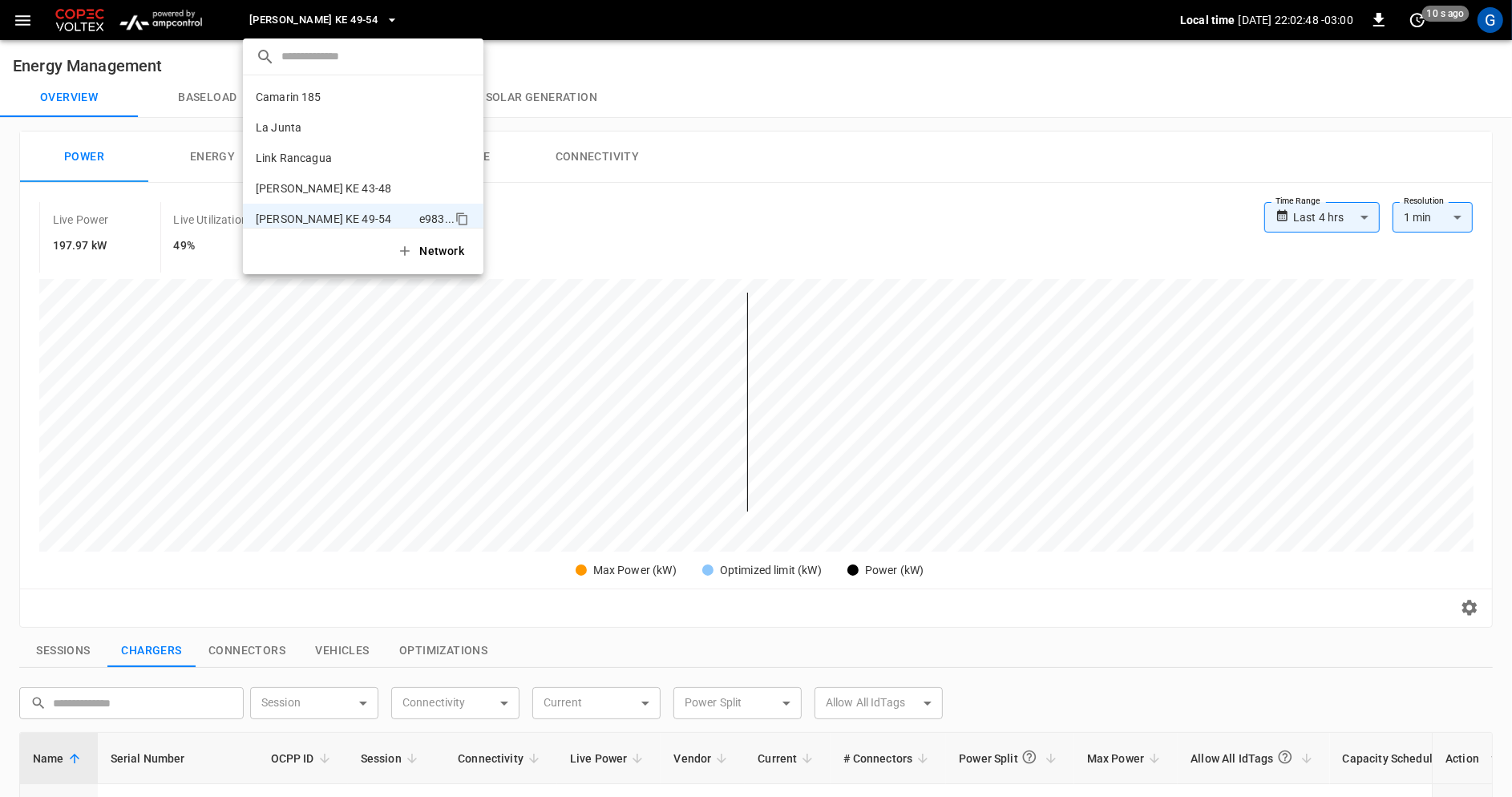
scroll to position [13, 0]
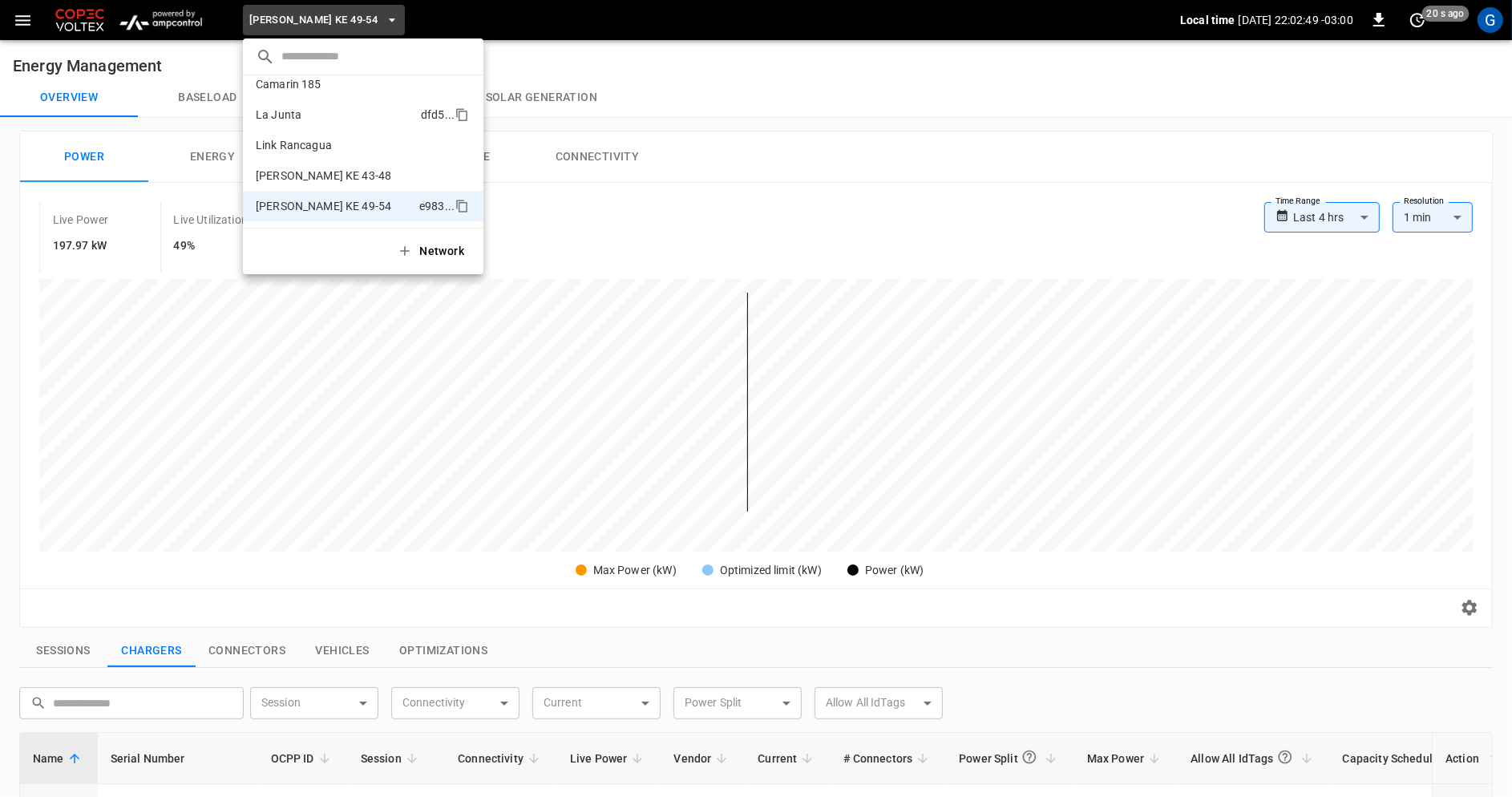
click at [332, 121] on p "La Junta" at bounding box center [335, 114] width 159 height 16
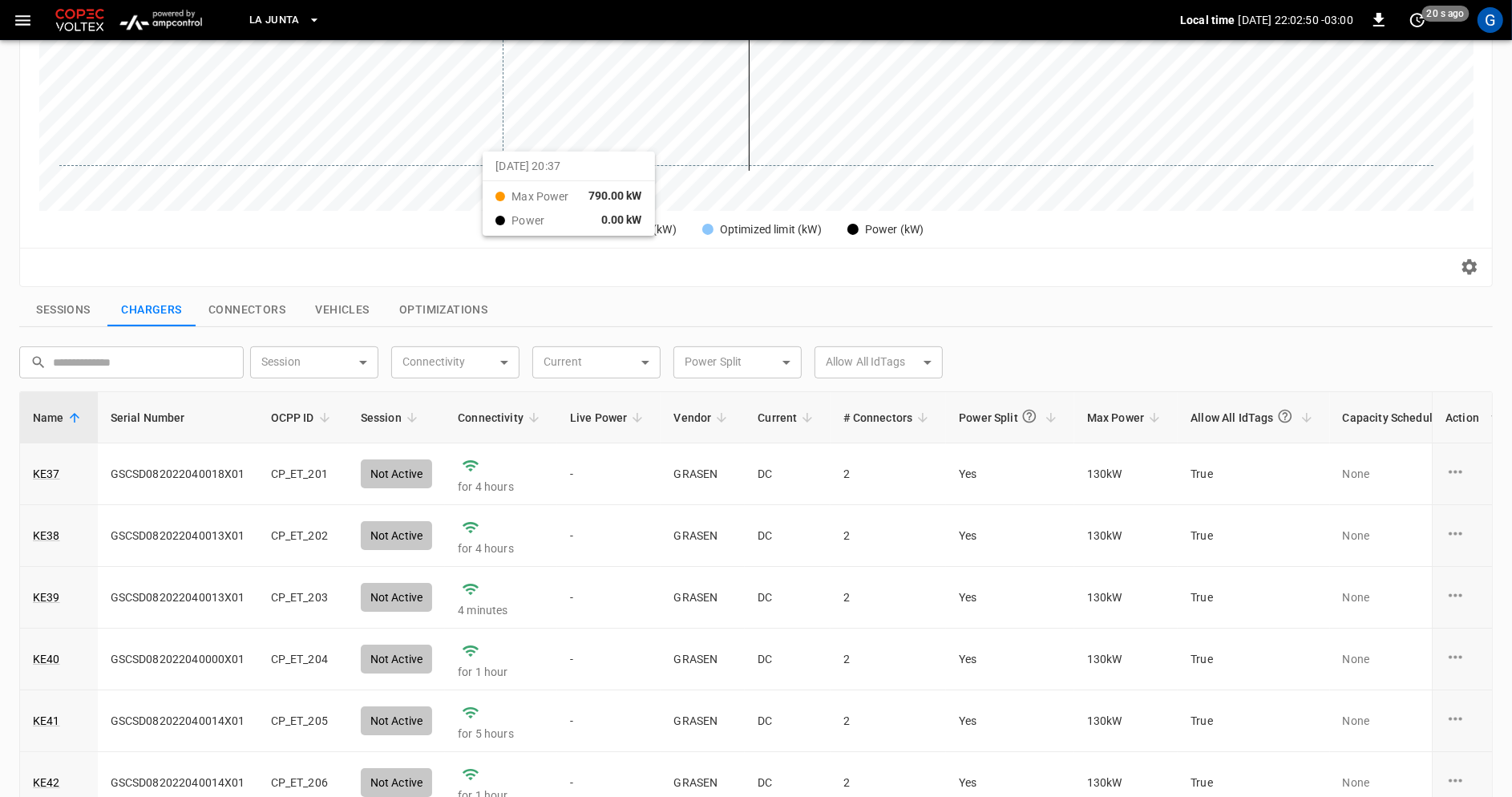
scroll to position [526, 0]
